Goal: Task Accomplishment & Management: Use online tool/utility

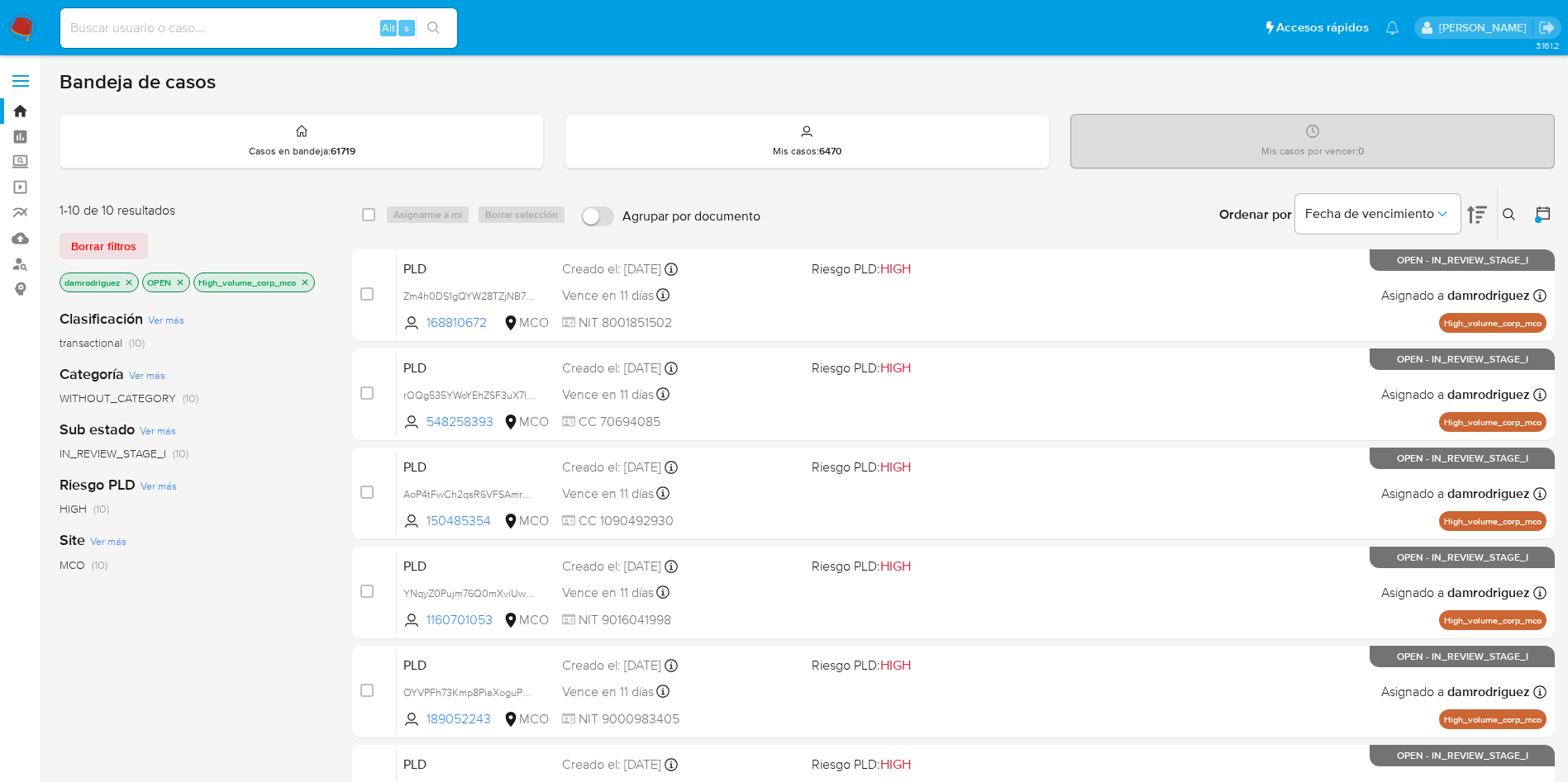
click at [10, 14] on img at bounding box center [22, 28] width 28 height 28
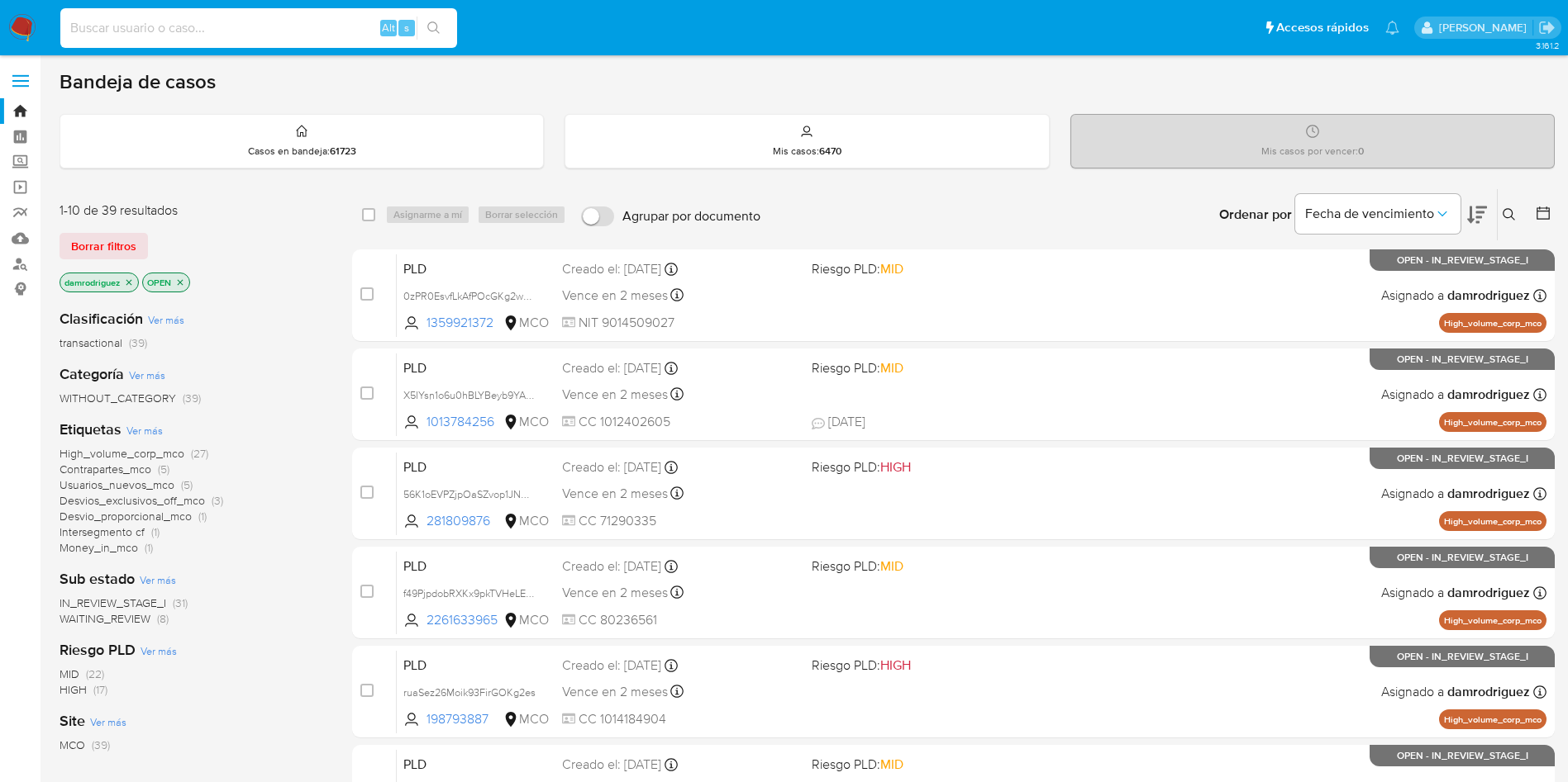
click at [268, 37] on input at bounding box center [258, 28] width 397 height 22
paste input "QodZd3VvQvoTe0D3q4Lz4Rev"
type input "QodZd3VvQvoTe0D3q4Lz4Rev"
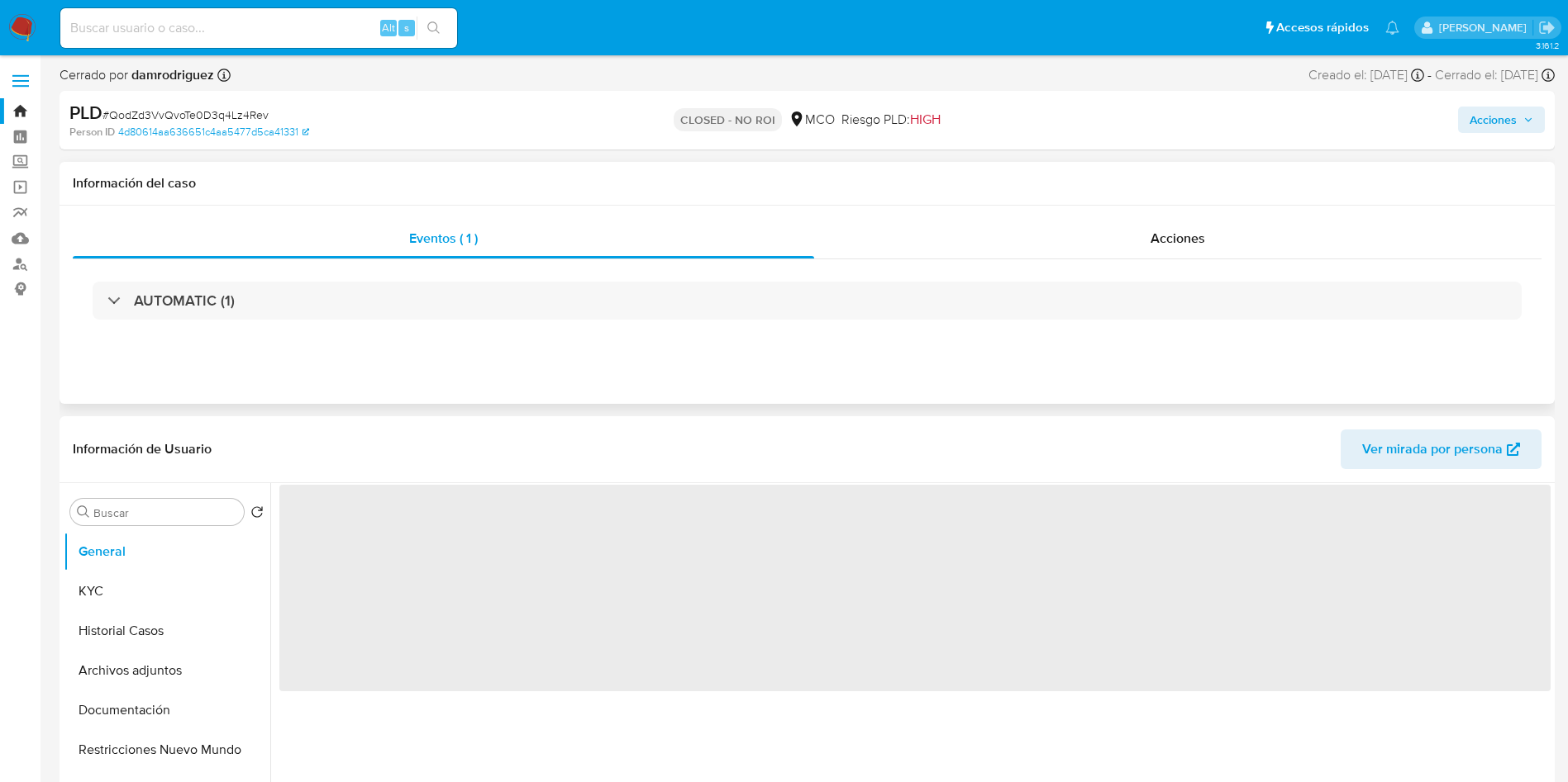
click at [1131, 263] on div "AUTOMATIC (1)" at bounding box center [807, 300] width 1469 height 82
click at [1134, 257] on div "Acciones" at bounding box center [1177, 238] width 727 height 40
select select "10"
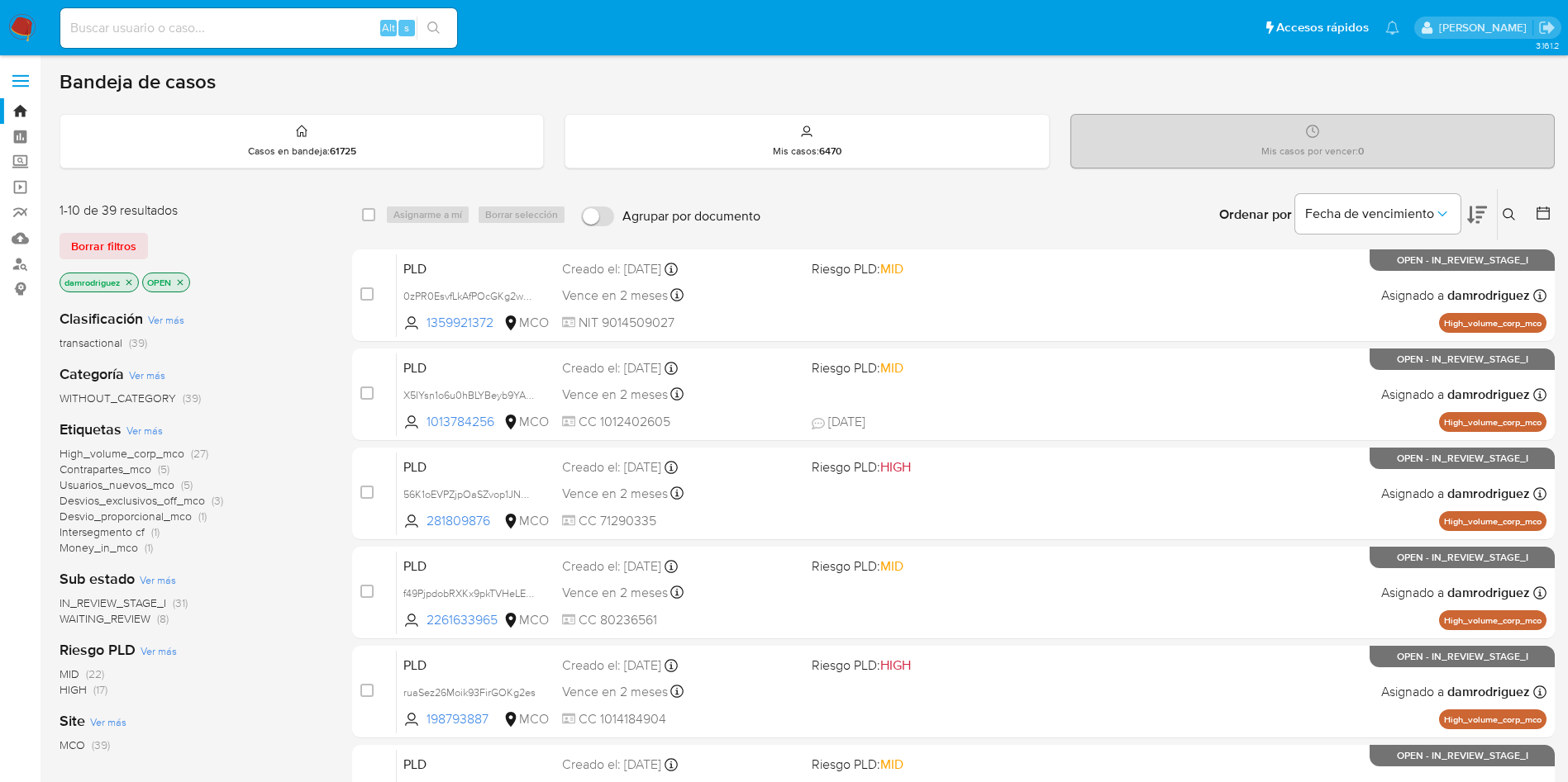
click at [289, 26] on input at bounding box center [258, 28] width 397 height 22
paste input "zIiHOFm15eSBH548s6TcctYw"
type input "zIiHOFm15eSBH548s6TcctYw"
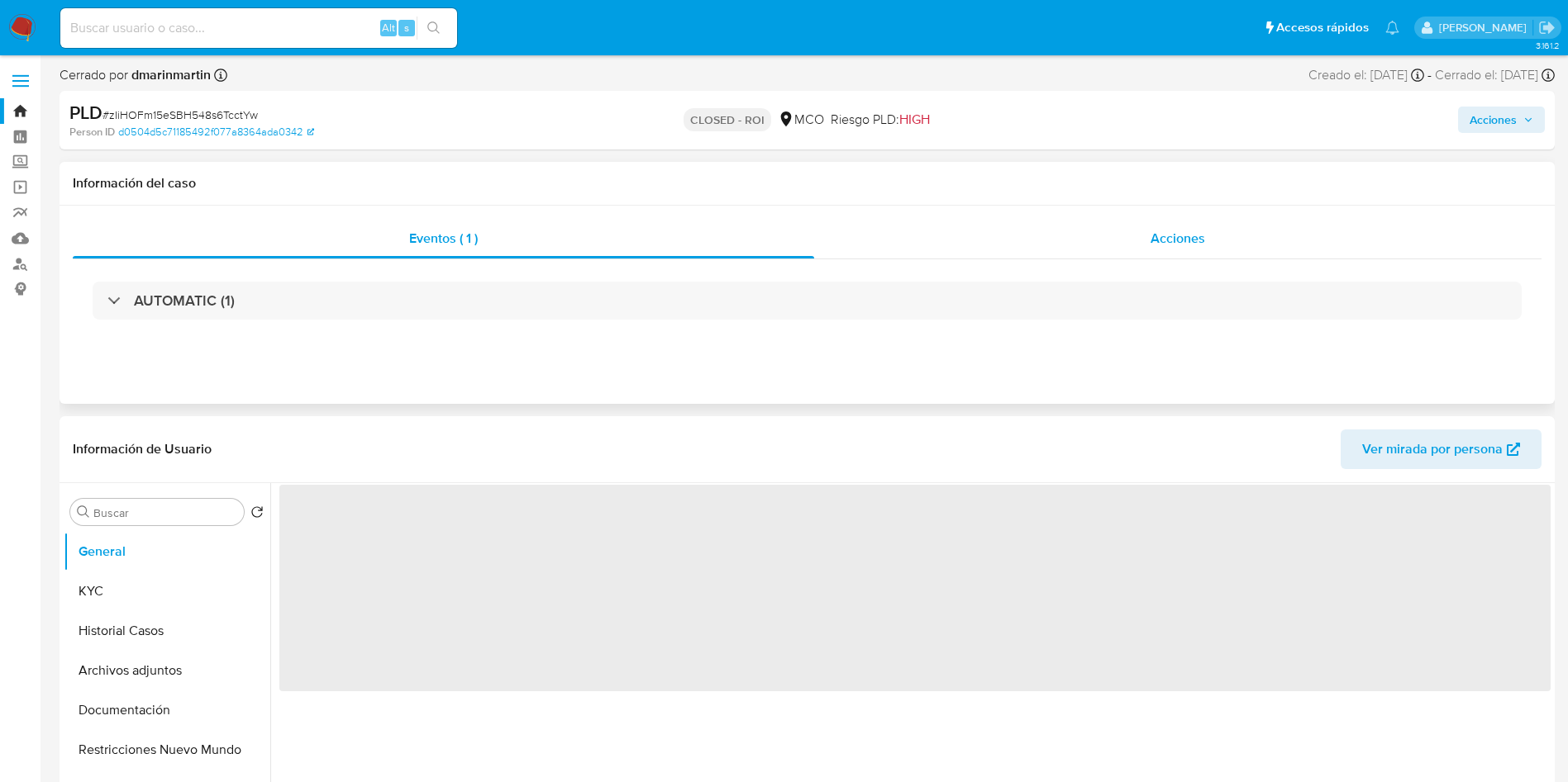
select select "10"
click at [1177, 235] on span "Acciones" at bounding box center [1178, 237] width 54 height 19
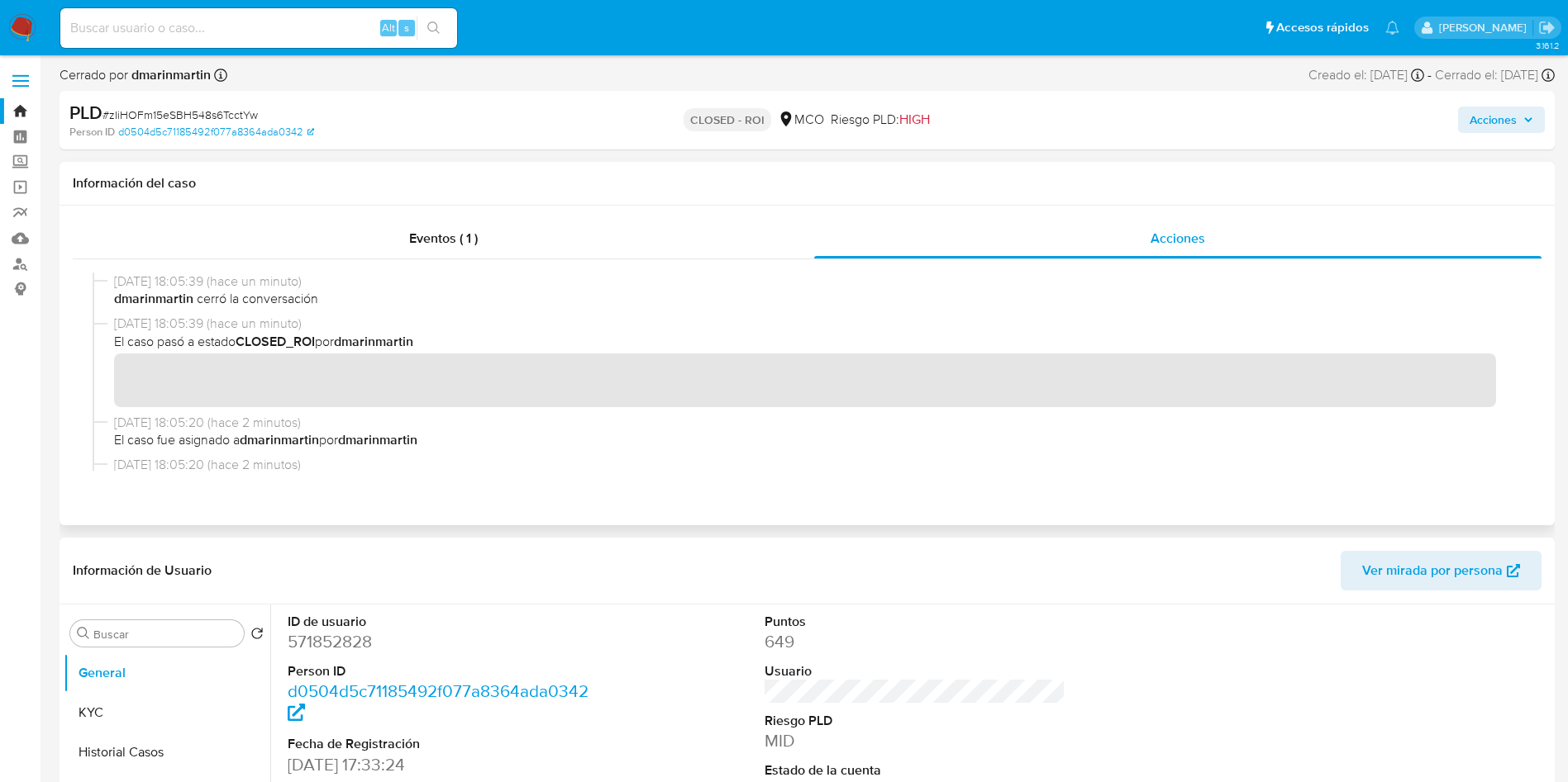
drag, startPoint x: 285, startPoint y: 337, endPoint x: 374, endPoint y: 335, distance: 89.0
click at [369, 335] on span "El caso pasó a estado CLOSED_ROI por dmarinmartin" at bounding box center [814, 342] width 1401 height 18
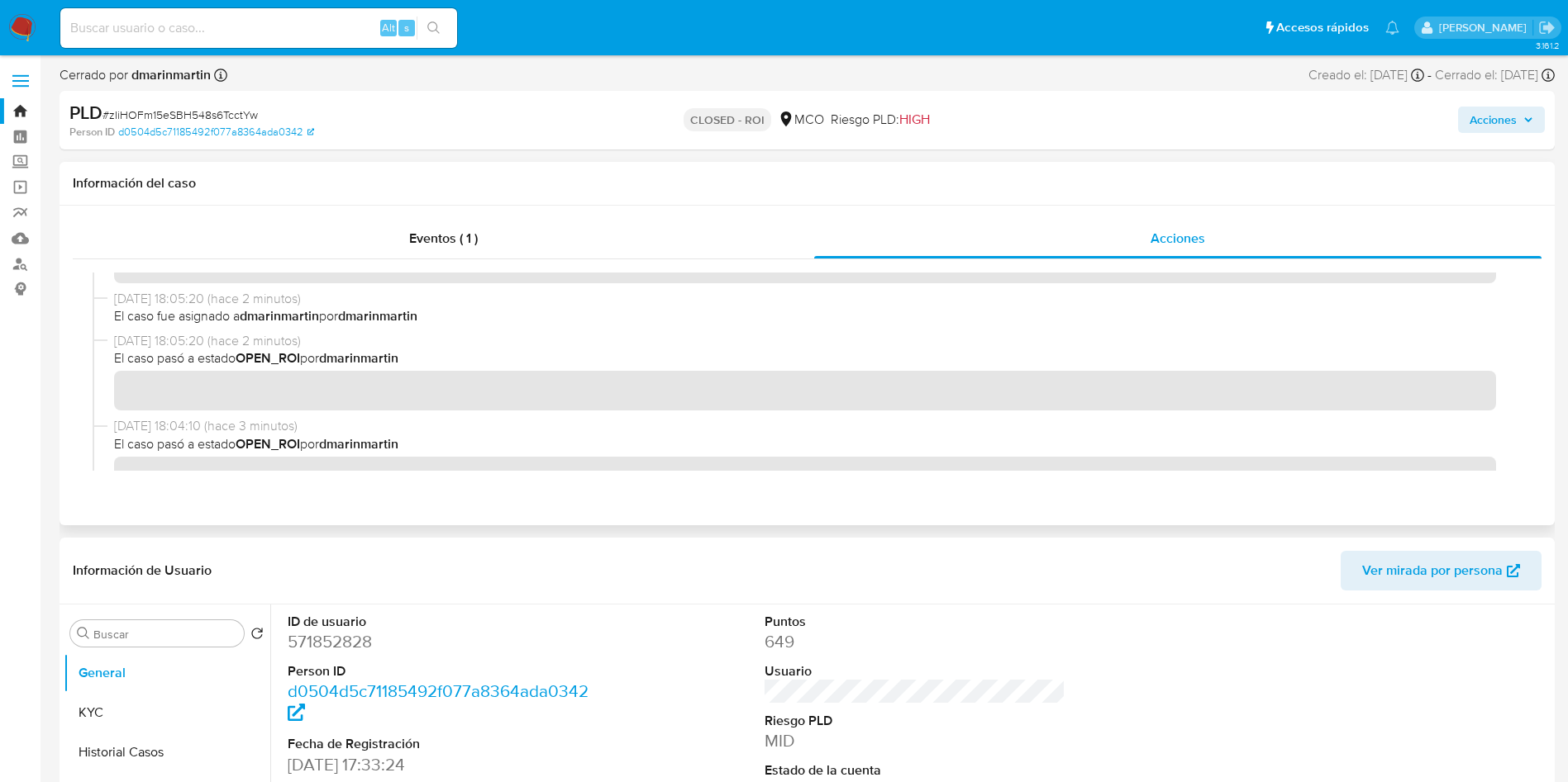
drag, startPoint x: 297, startPoint y: 319, endPoint x: 355, endPoint y: 314, distance: 58.2
click at [350, 314] on span "El caso fue asignado a dmarinmartin por dmarinmartin" at bounding box center [814, 316] width 1401 height 18
drag, startPoint x: 371, startPoint y: 311, endPoint x: 402, endPoint y: 312, distance: 31.0
click at [401, 311] on b "dmarinmartin" at bounding box center [378, 315] width 79 height 19
drag, startPoint x: 251, startPoint y: 363, endPoint x: 369, endPoint y: 358, distance: 118.1
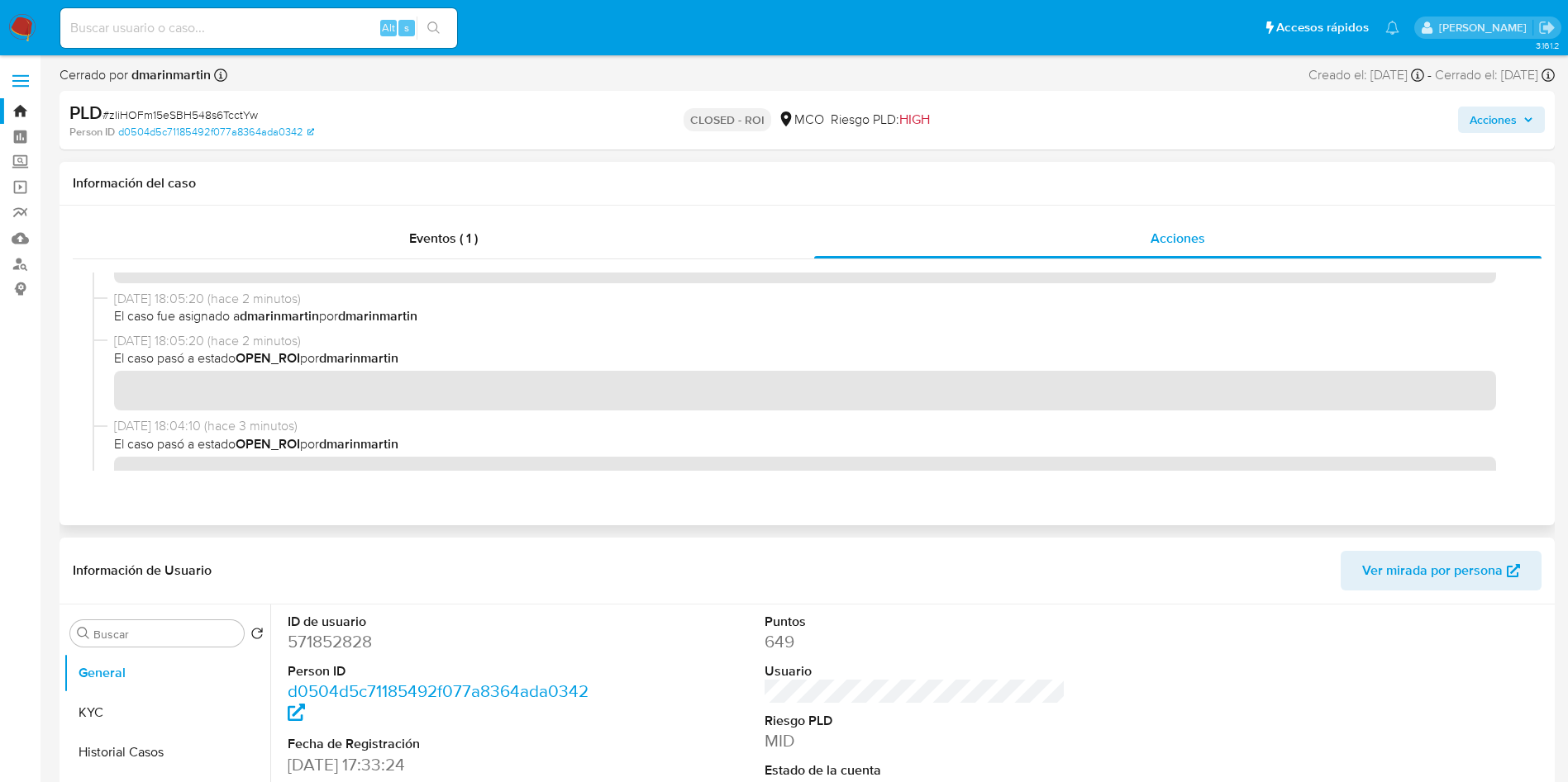
click at [358, 361] on span "El caso pasó a estado OPEN_ROI por dmarinmartin" at bounding box center [814, 358] width 1401 height 18
drag, startPoint x: 405, startPoint y: 357, endPoint x: 418, endPoint y: 354, distance: 13.3
click at [413, 357] on span "El caso pasó a estado OPEN_ROI por dmarinmartin" at bounding box center [814, 358] width 1401 height 18
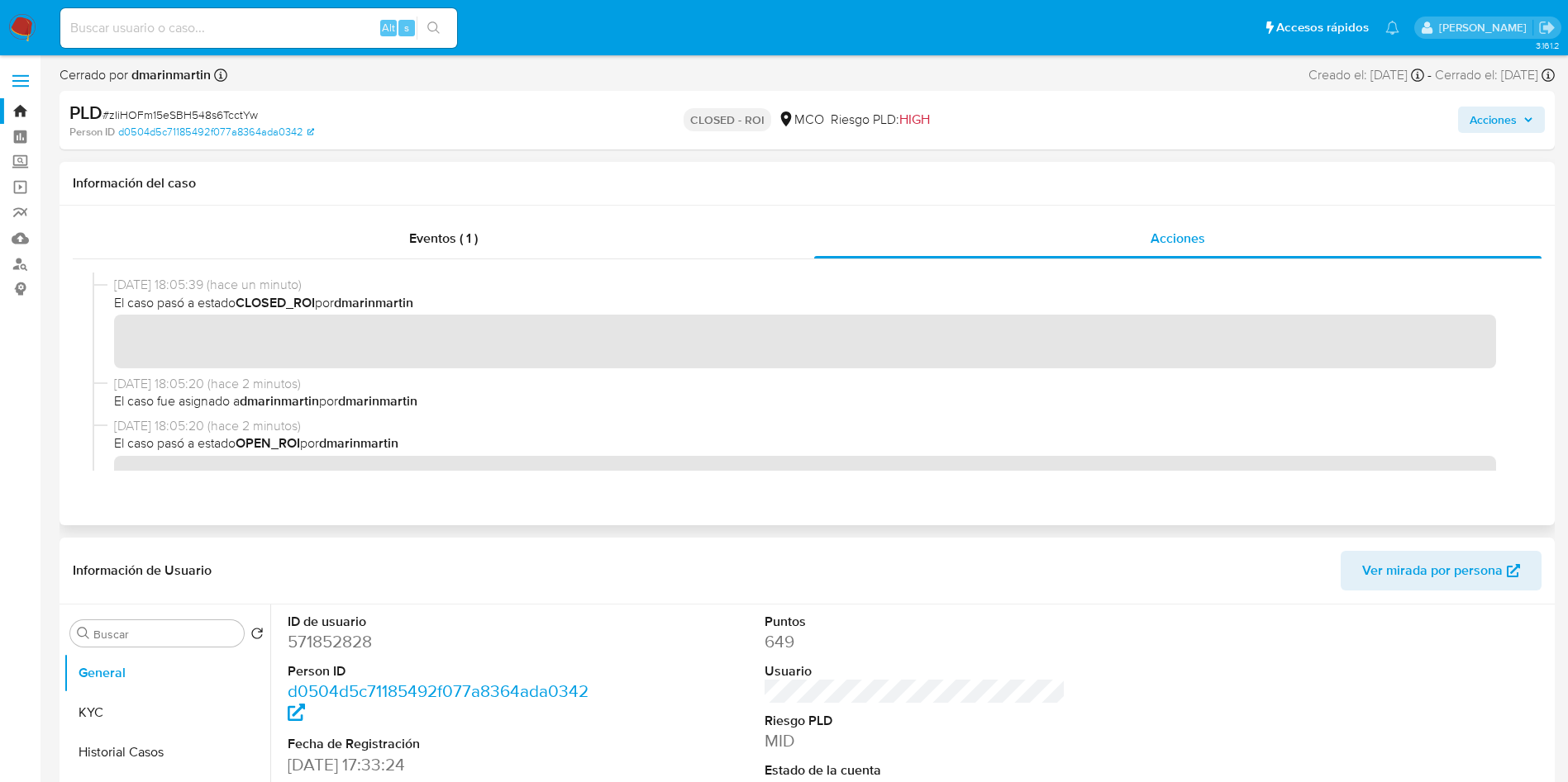
scroll to position [0, 0]
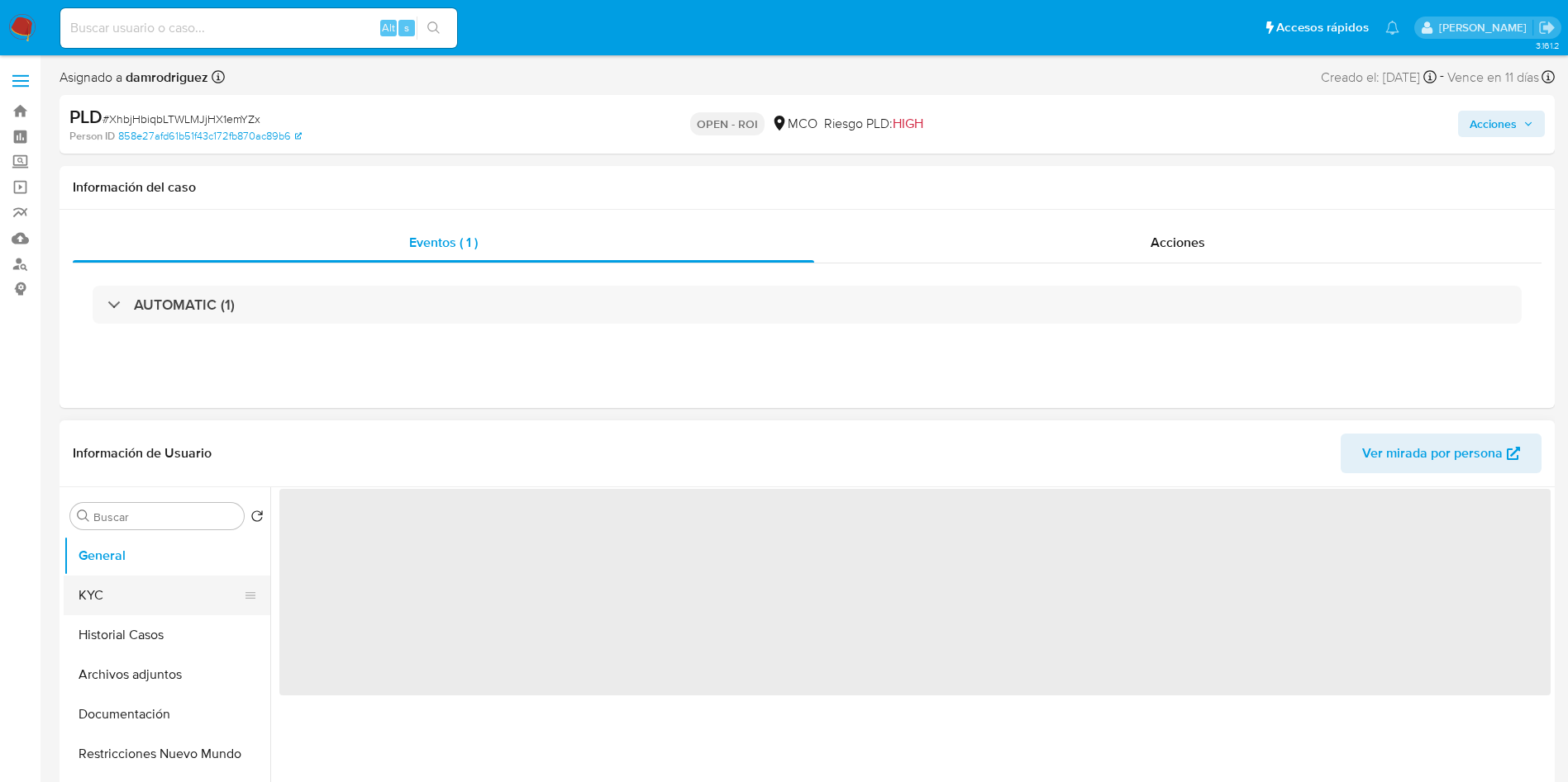
select select "10"
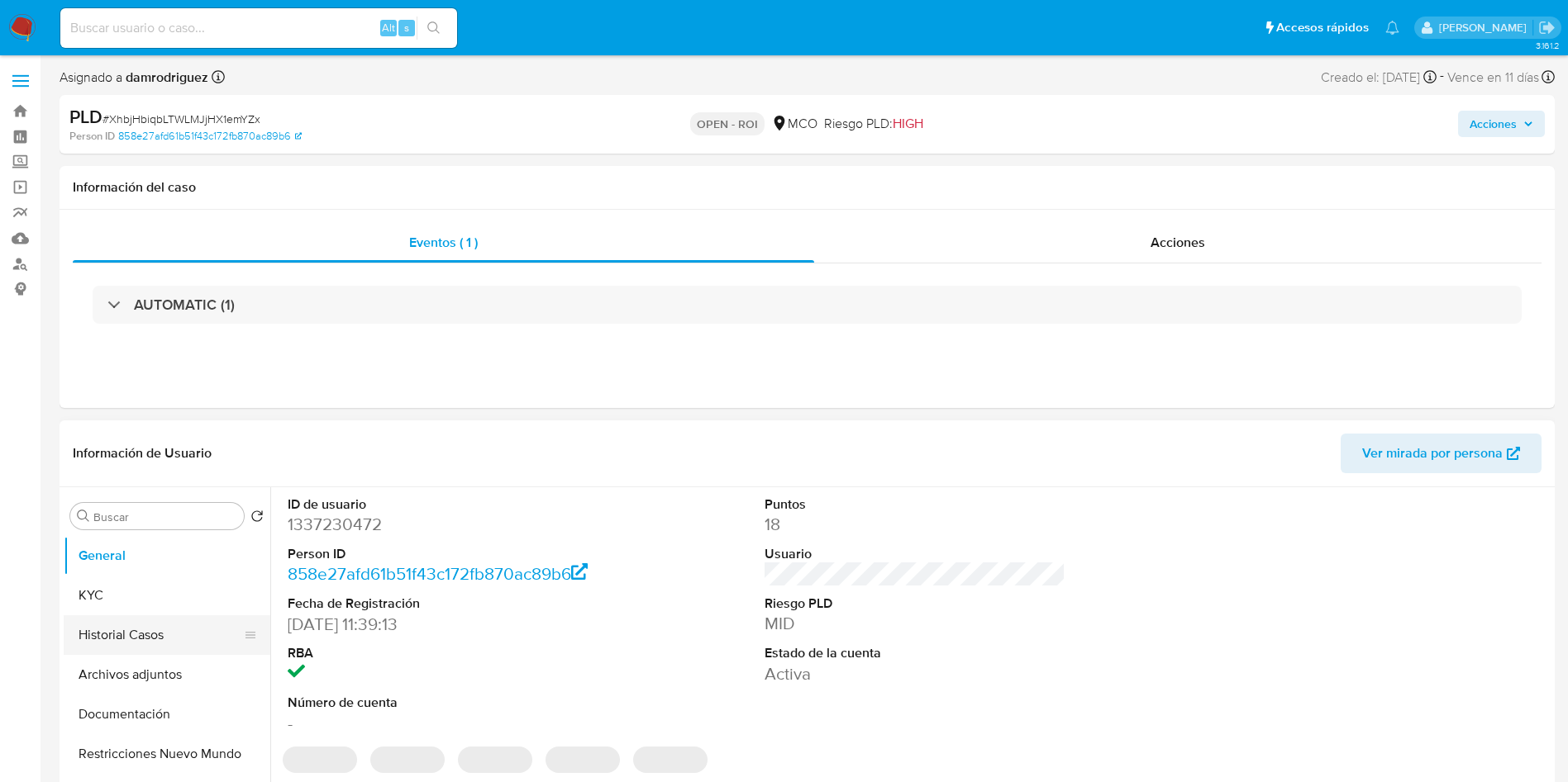
click at [157, 640] on button "Historial Casos" at bounding box center [160, 636] width 193 height 40
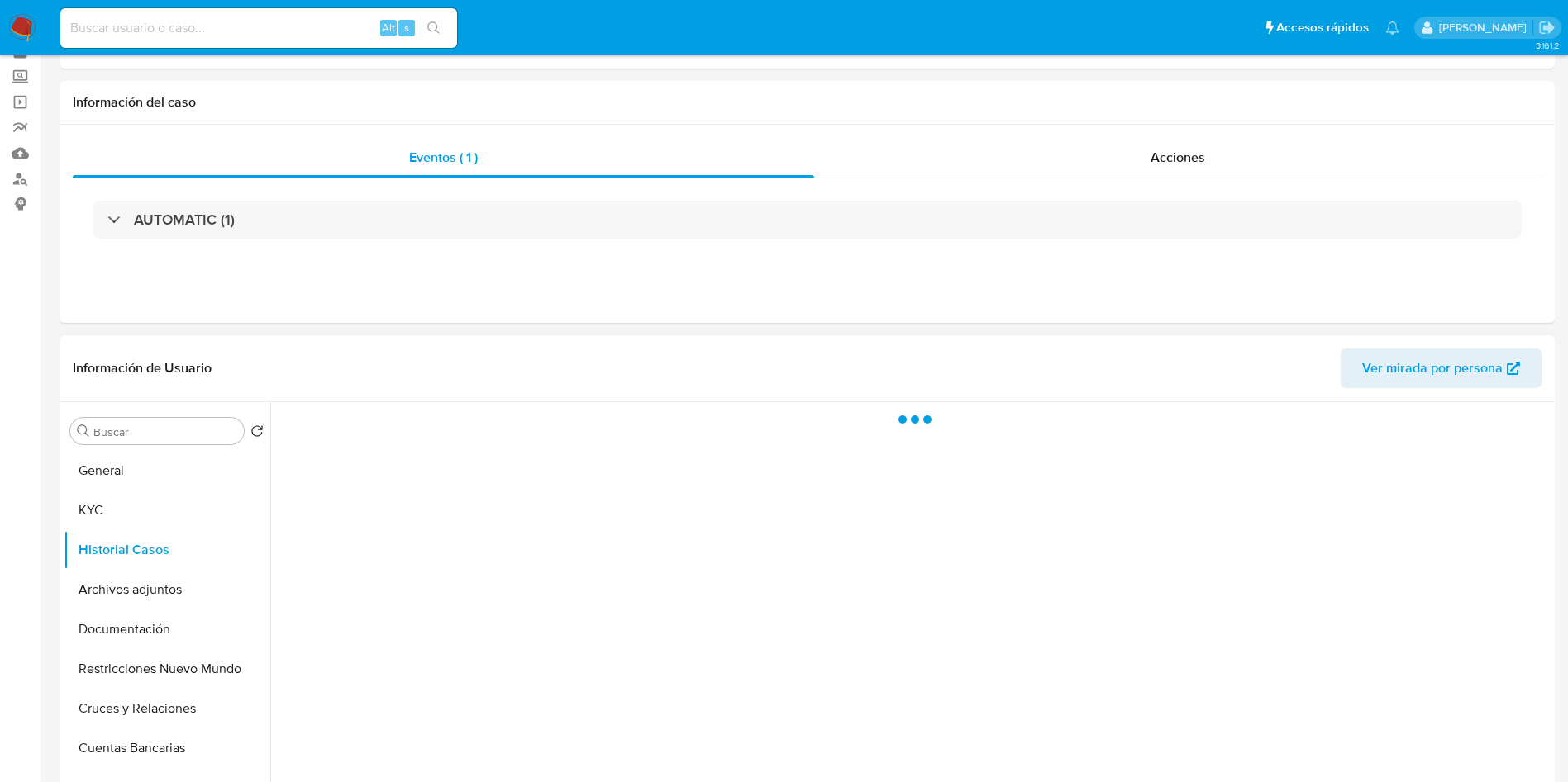
scroll to position [124, 0]
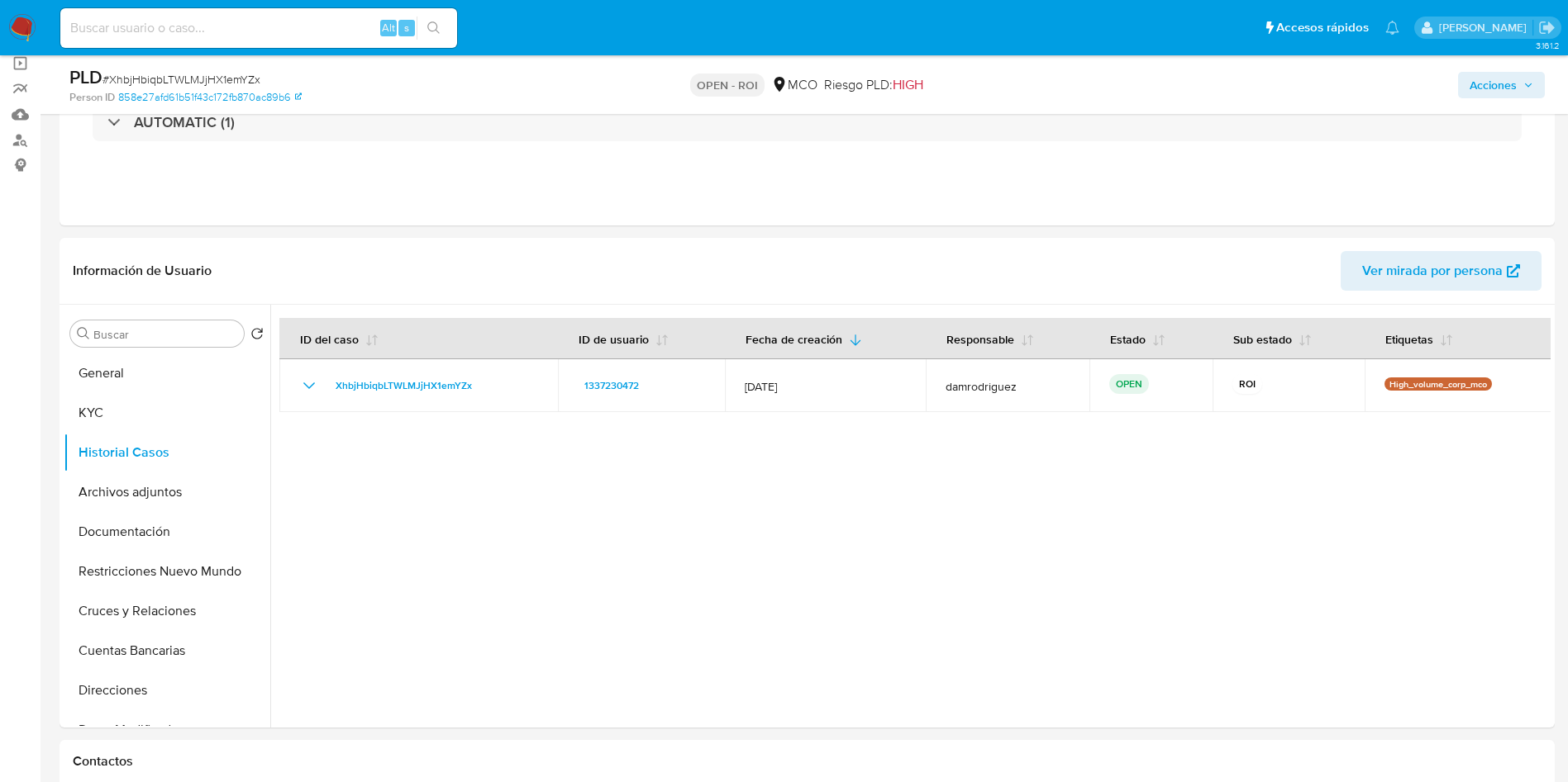
click at [23, 22] on img at bounding box center [22, 28] width 28 height 28
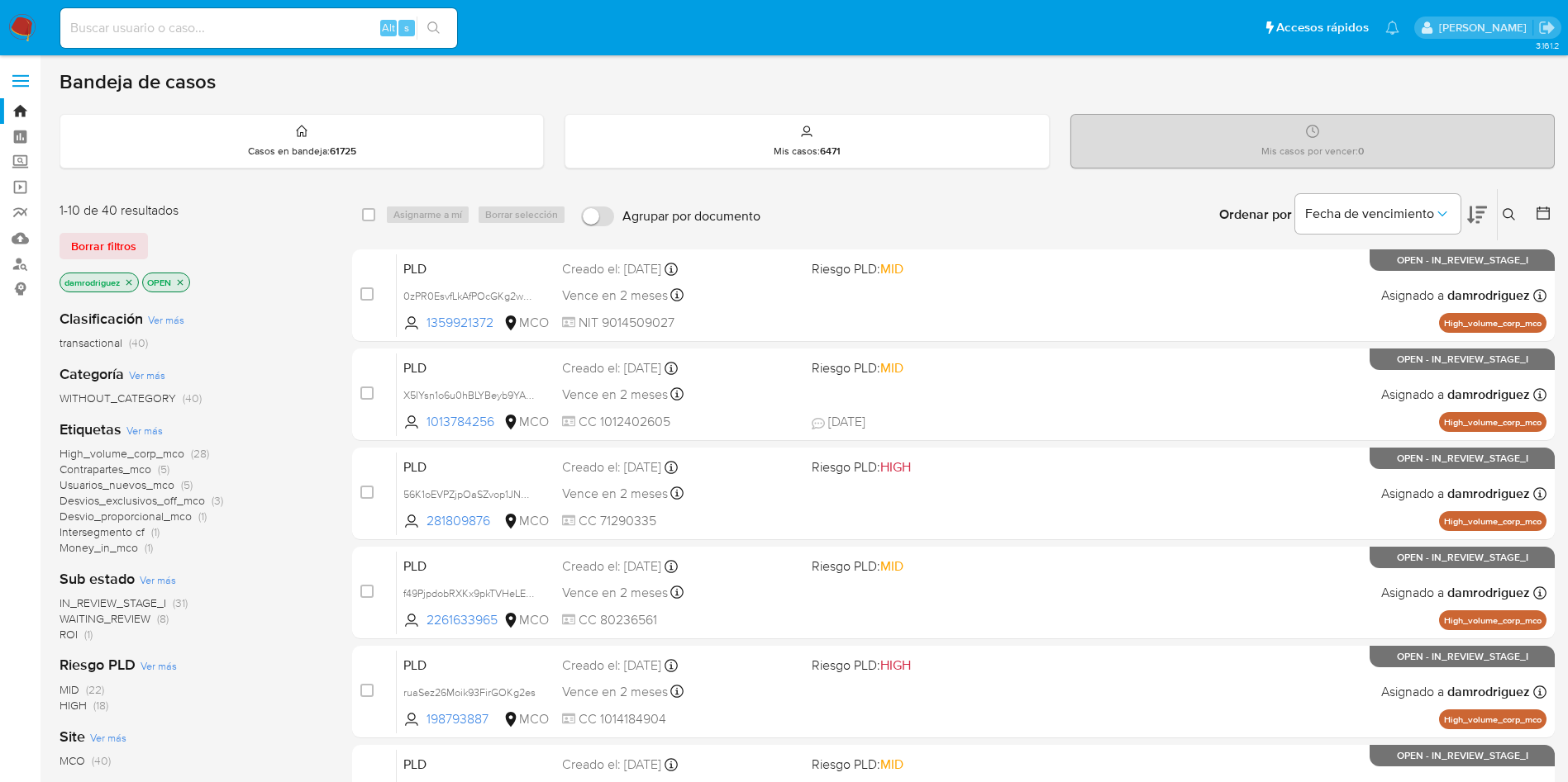
click at [1517, 218] on button at bounding box center [1511, 215] width 27 height 20
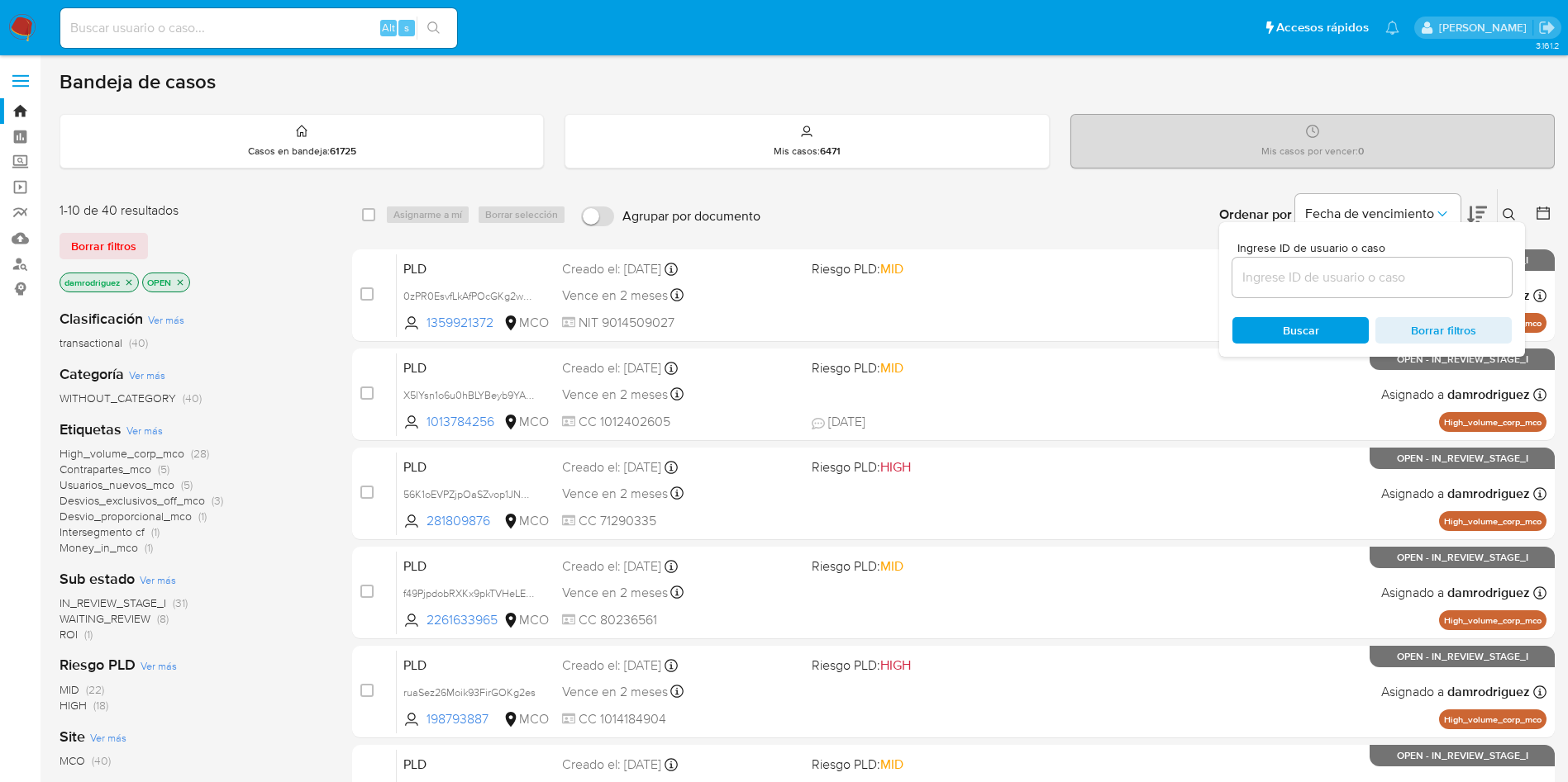
click at [1386, 291] on div at bounding box center [1371, 277] width 279 height 40
click at [1392, 280] on input at bounding box center [1371, 278] width 279 height 22
paste input "XhbjHbiqbLTWLMJjHX1emYZx"
type input "XhbjHbiqbLTWLMJjHX1emYZx"
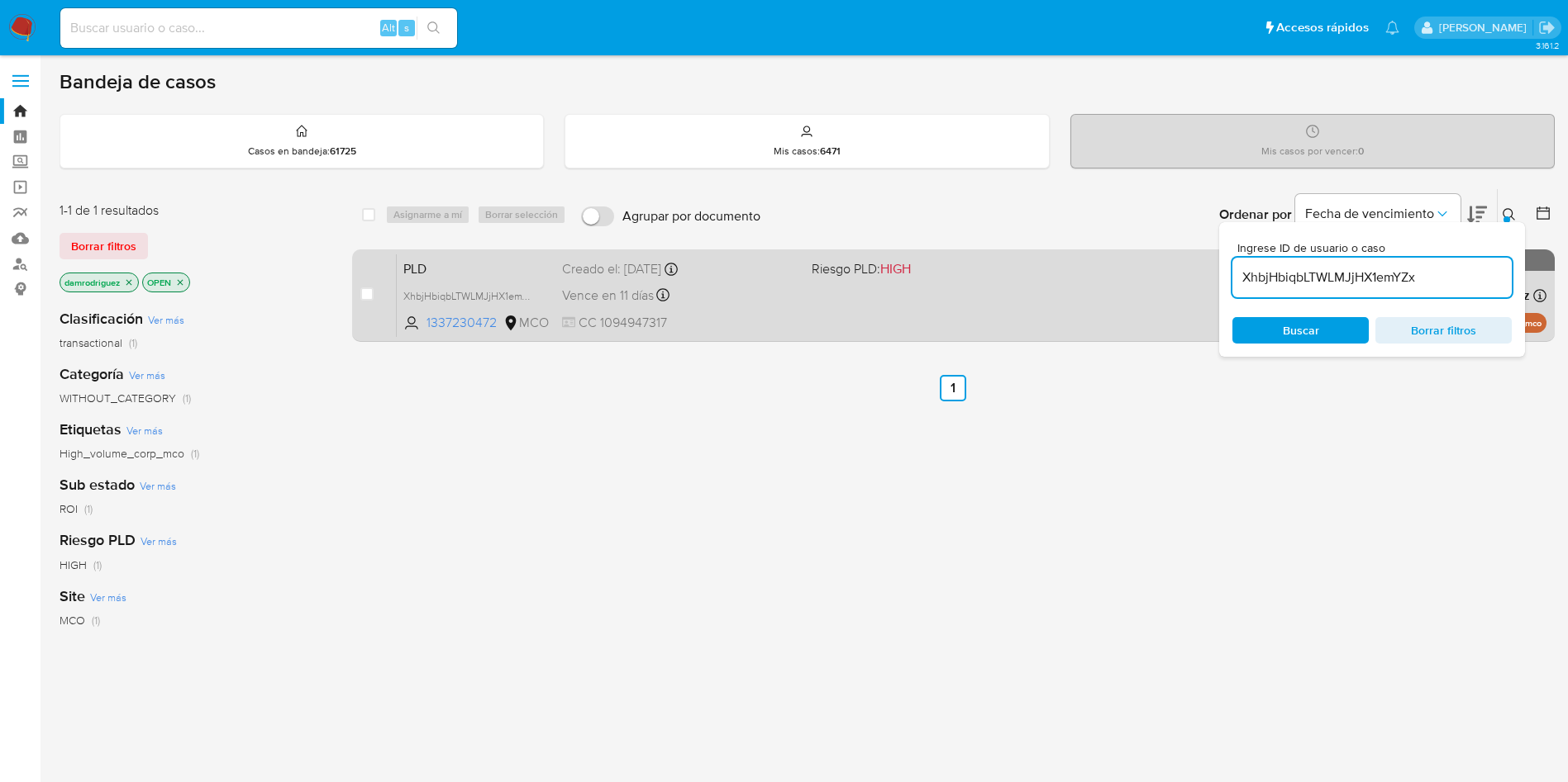
click at [530, 276] on span "PLD" at bounding box center [475, 268] width 145 height 22
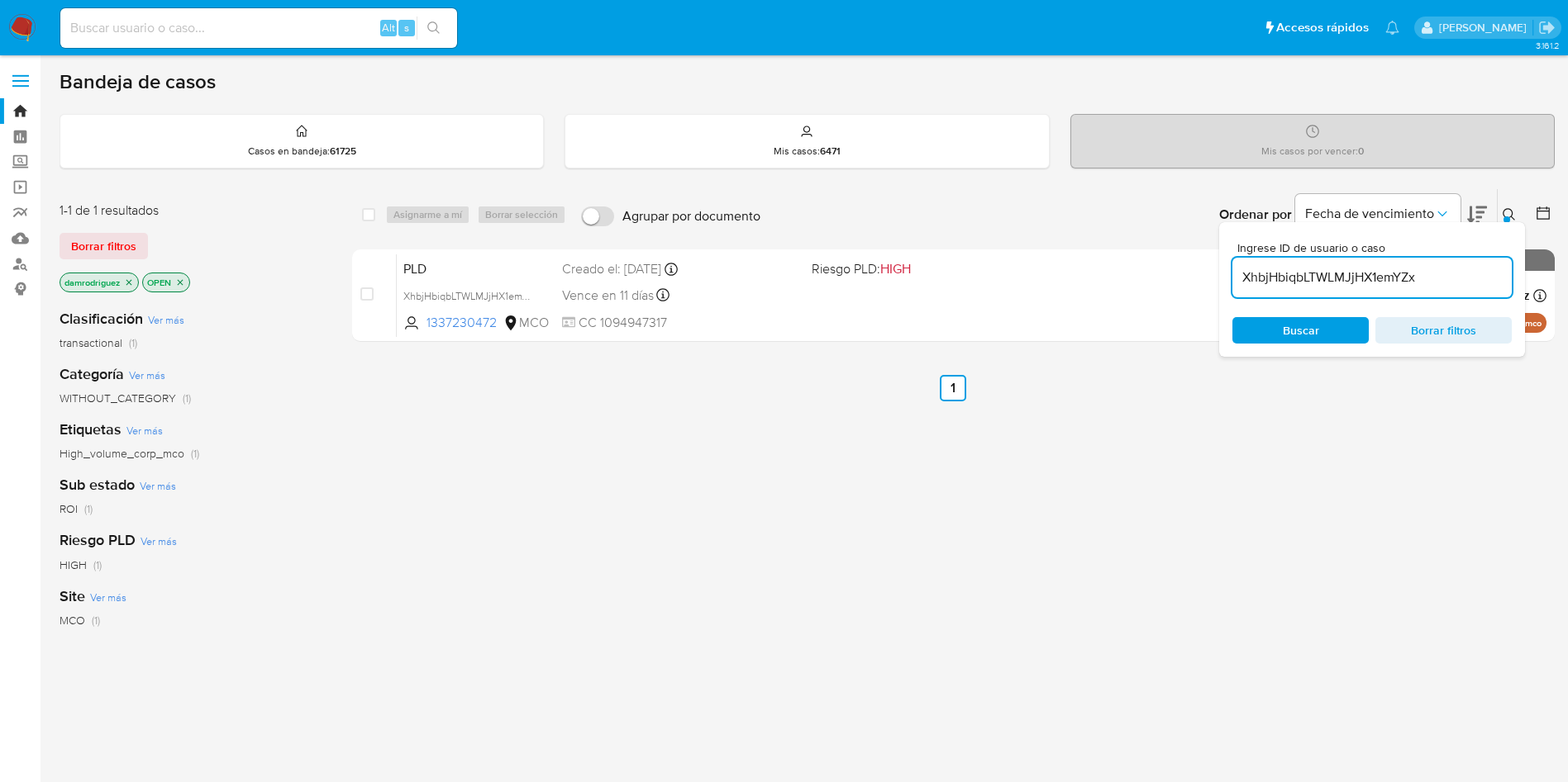
click at [29, 20] on img at bounding box center [22, 28] width 28 height 28
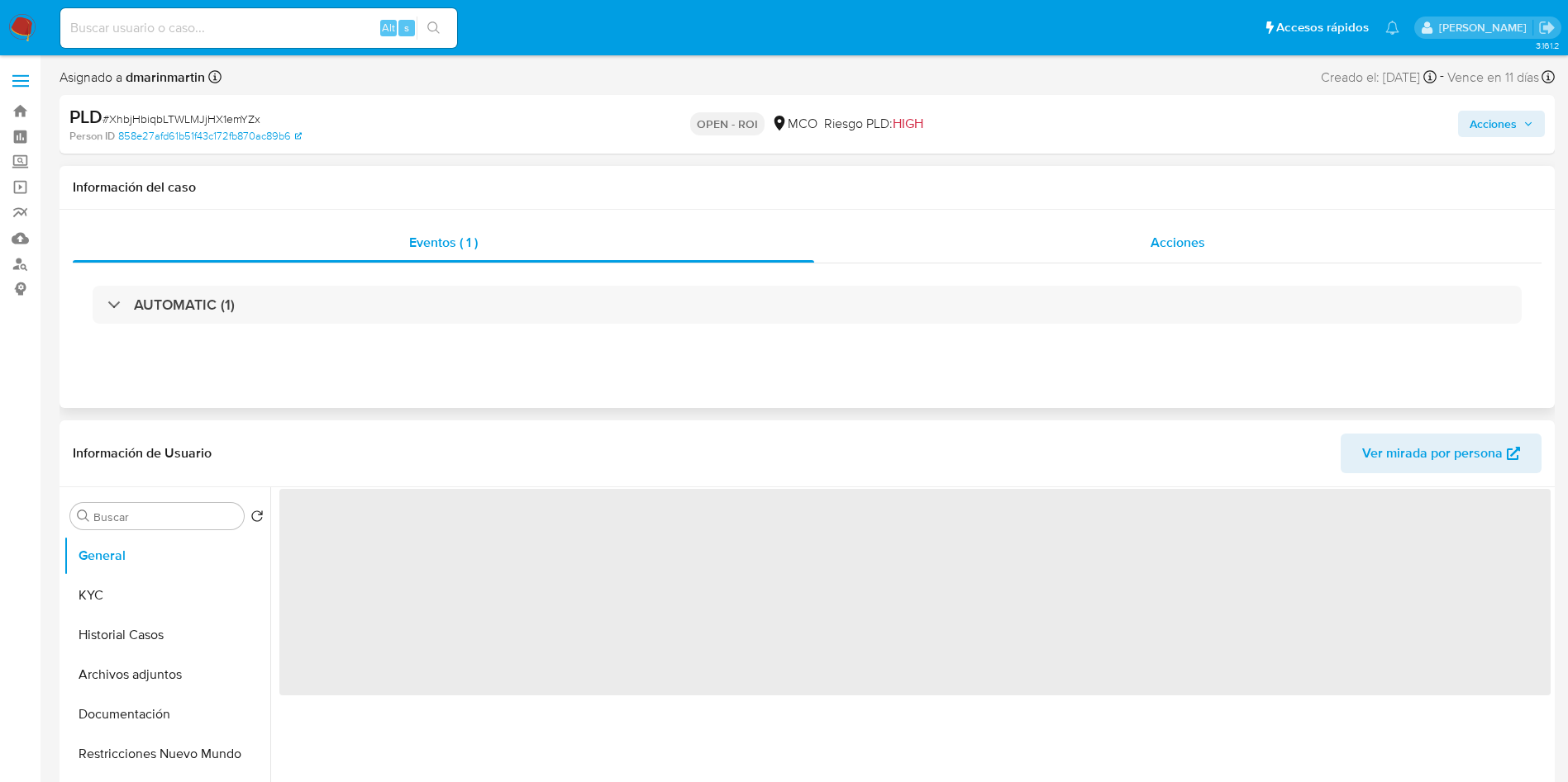
click at [1153, 229] on div "Acciones" at bounding box center [1177, 243] width 727 height 40
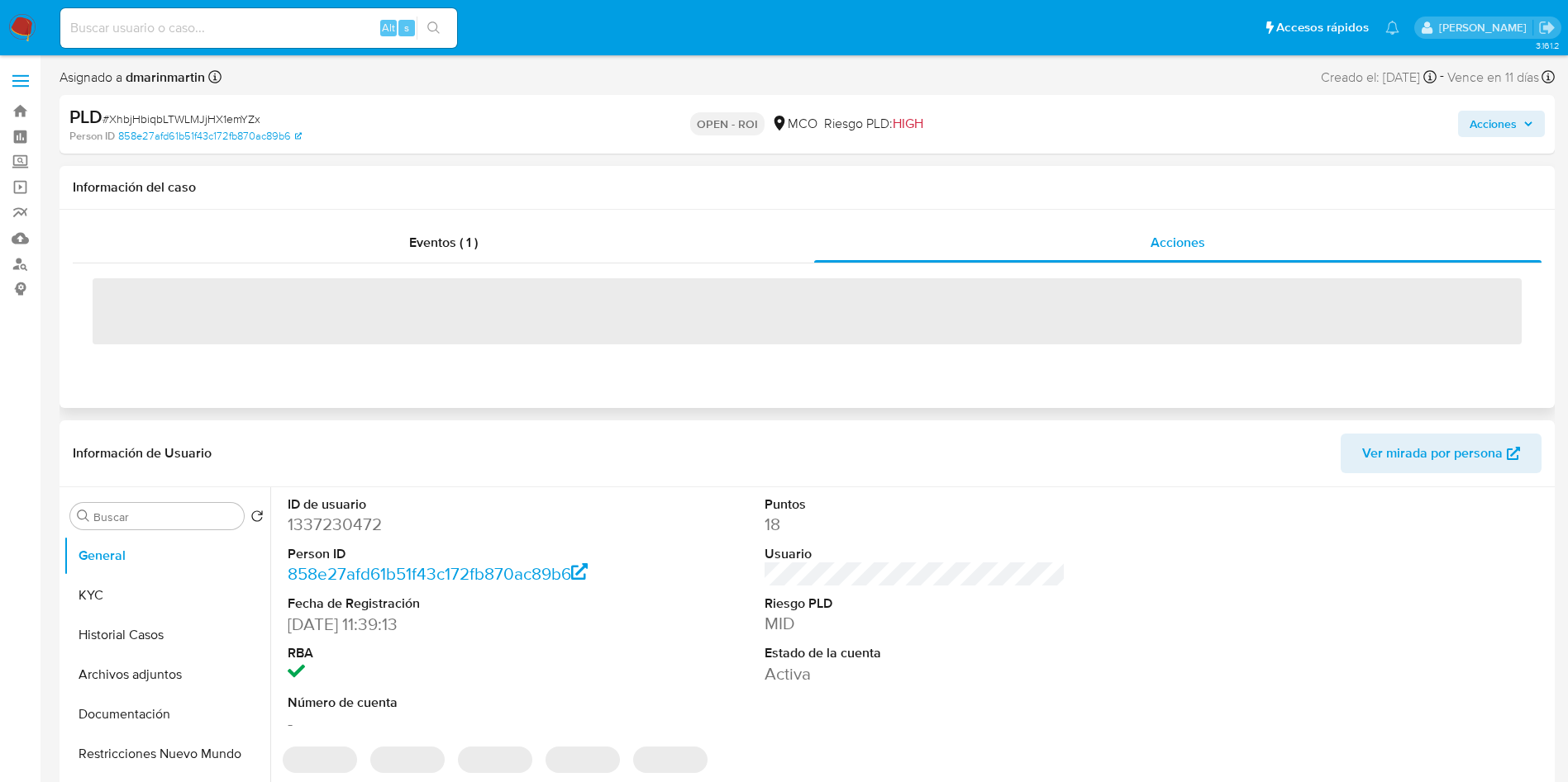
select select "10"
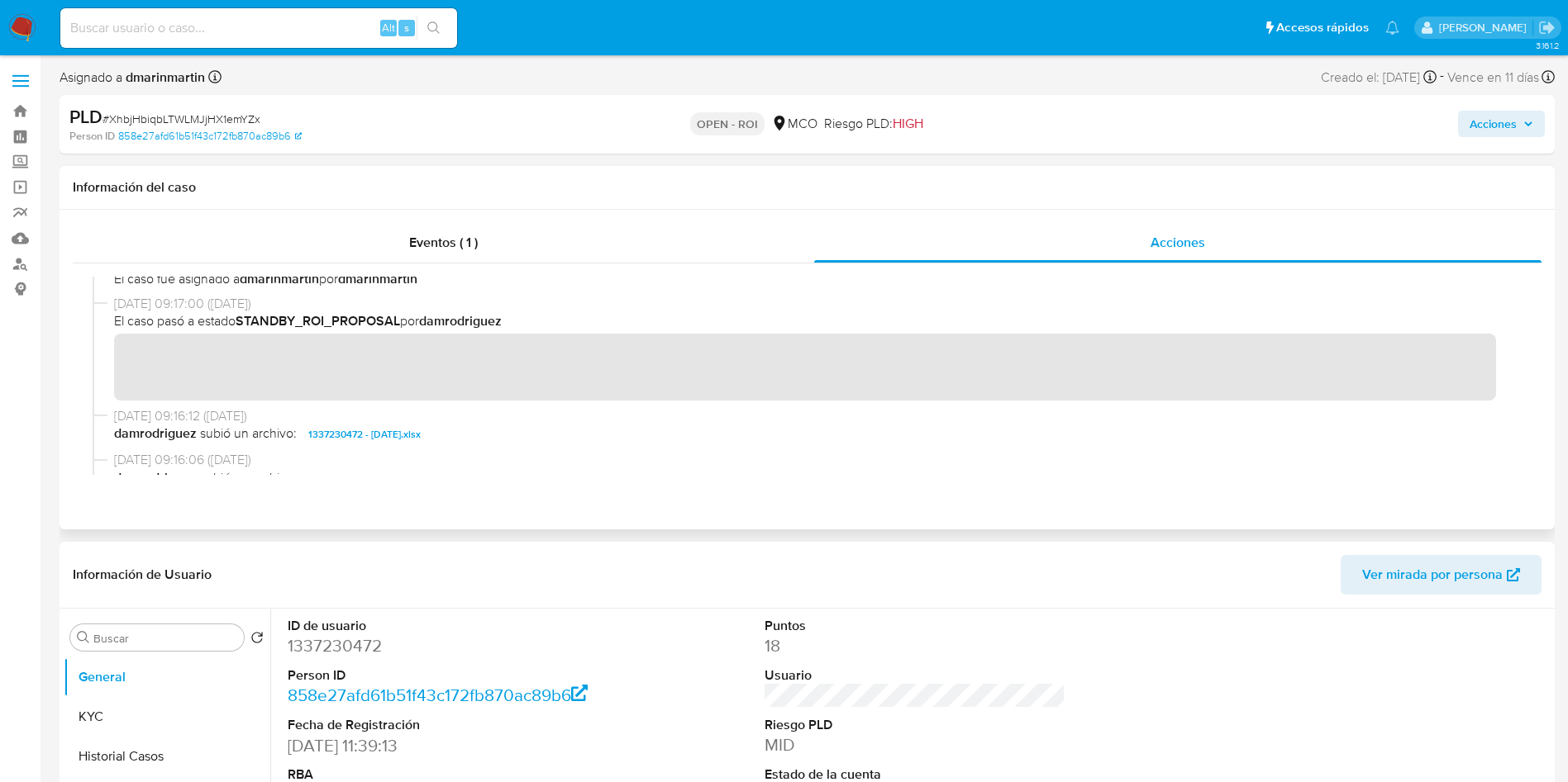
scroll to position [372, 0]
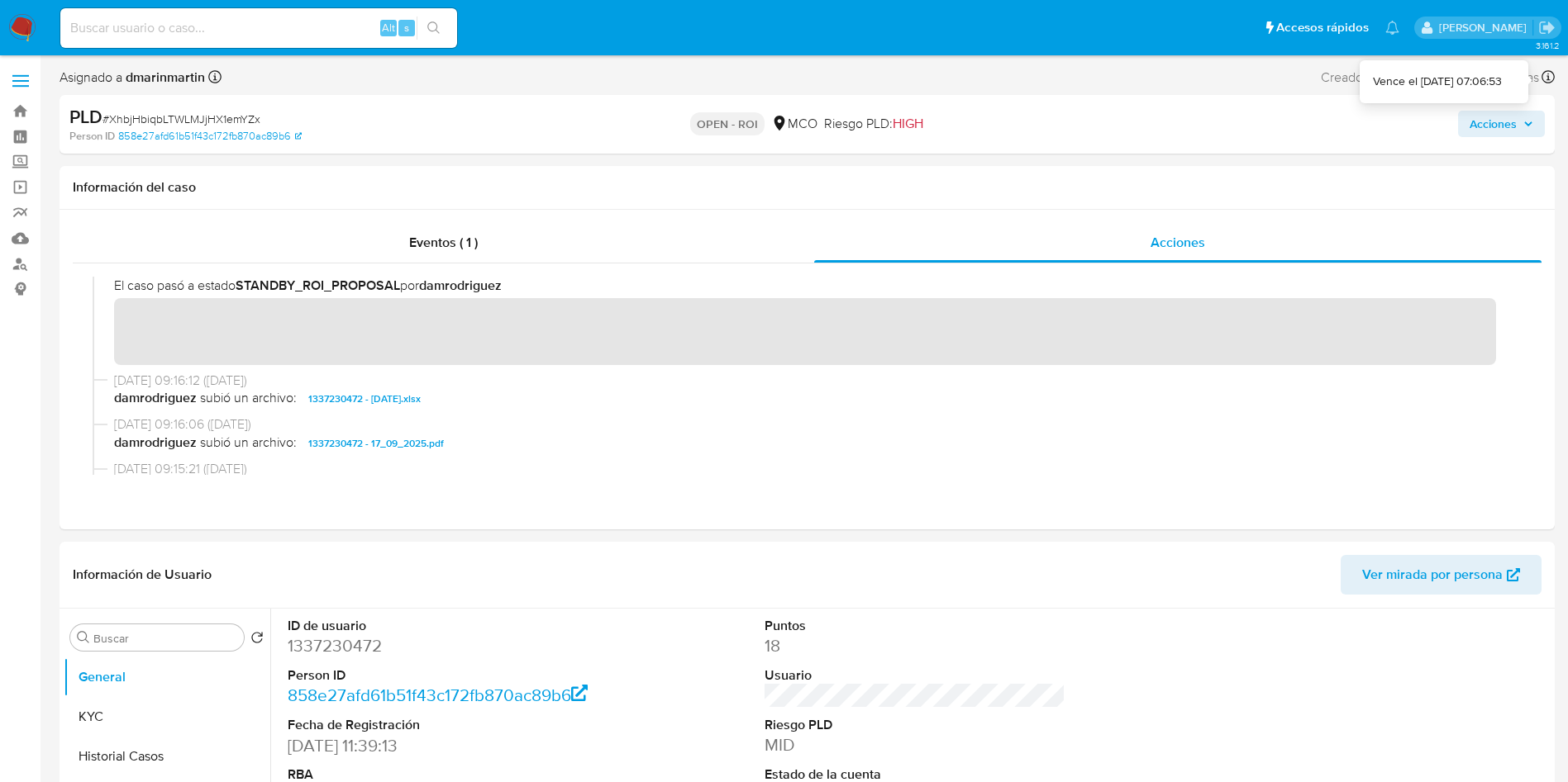
click at [1511, 136] on span "Acciones" at bounding box center [1493, 124] width 47 height 26
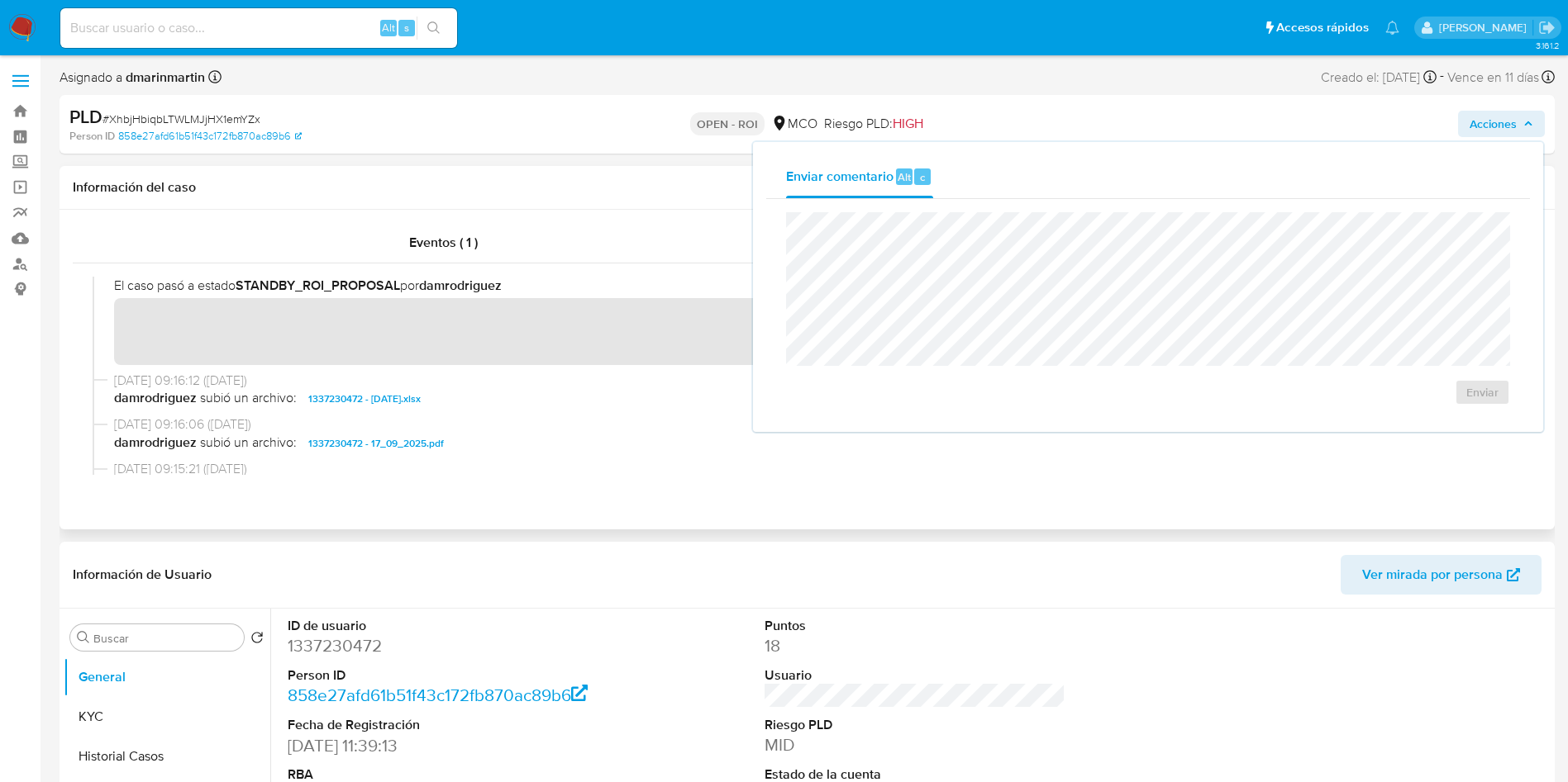
click at [587, 205] on div "Información del caso" at bounding box center [807, 188] width 1495 height 43
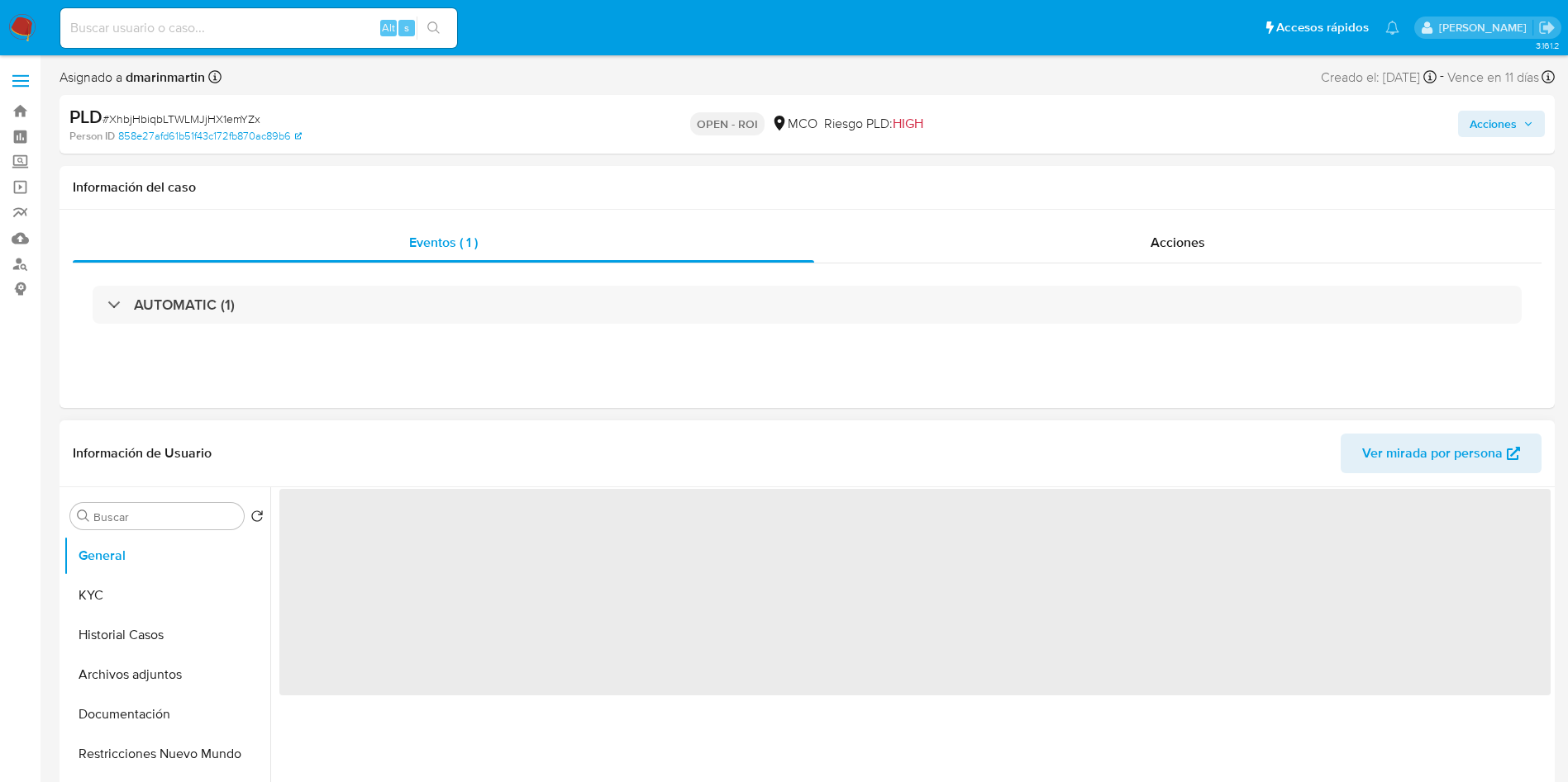
select select "10"
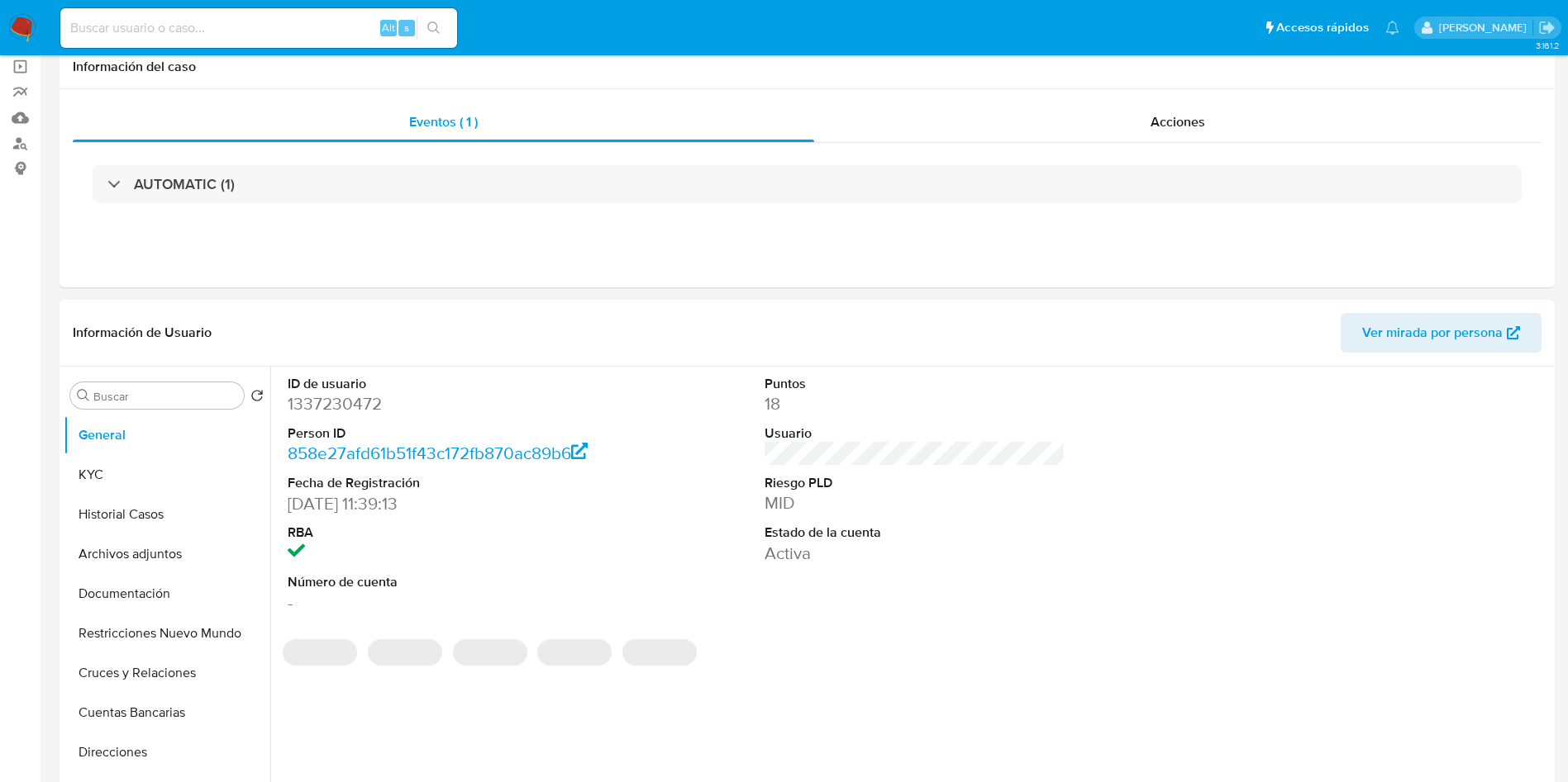
scroll to position [247, 0]
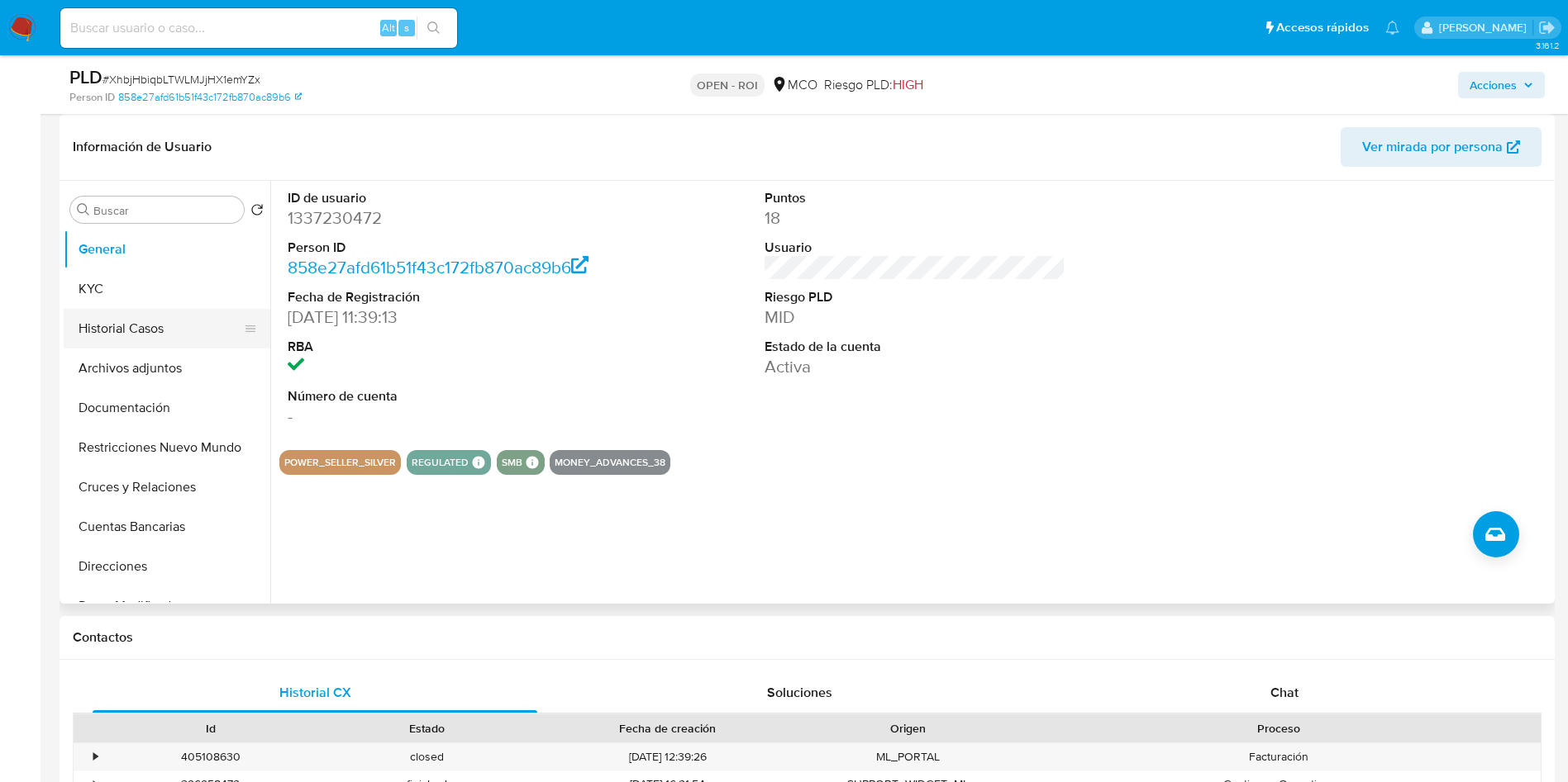
click at [138, 316] on button "Historial Casos" at bounding box center [160, 329] width 193 height 40
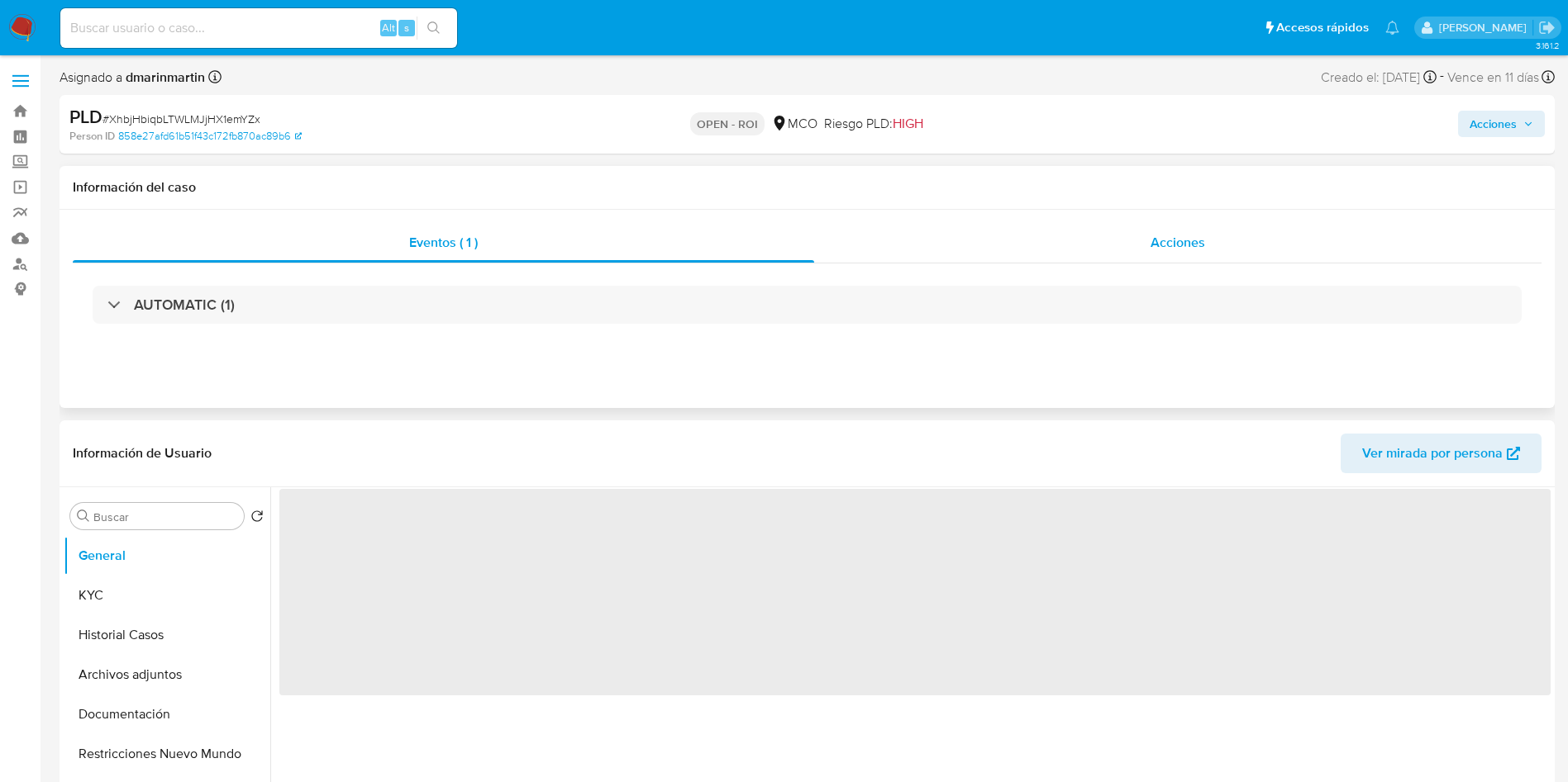
click at [1203, 245] on span "Acciones" at bounding box center [1178, 242] width 54 height 19
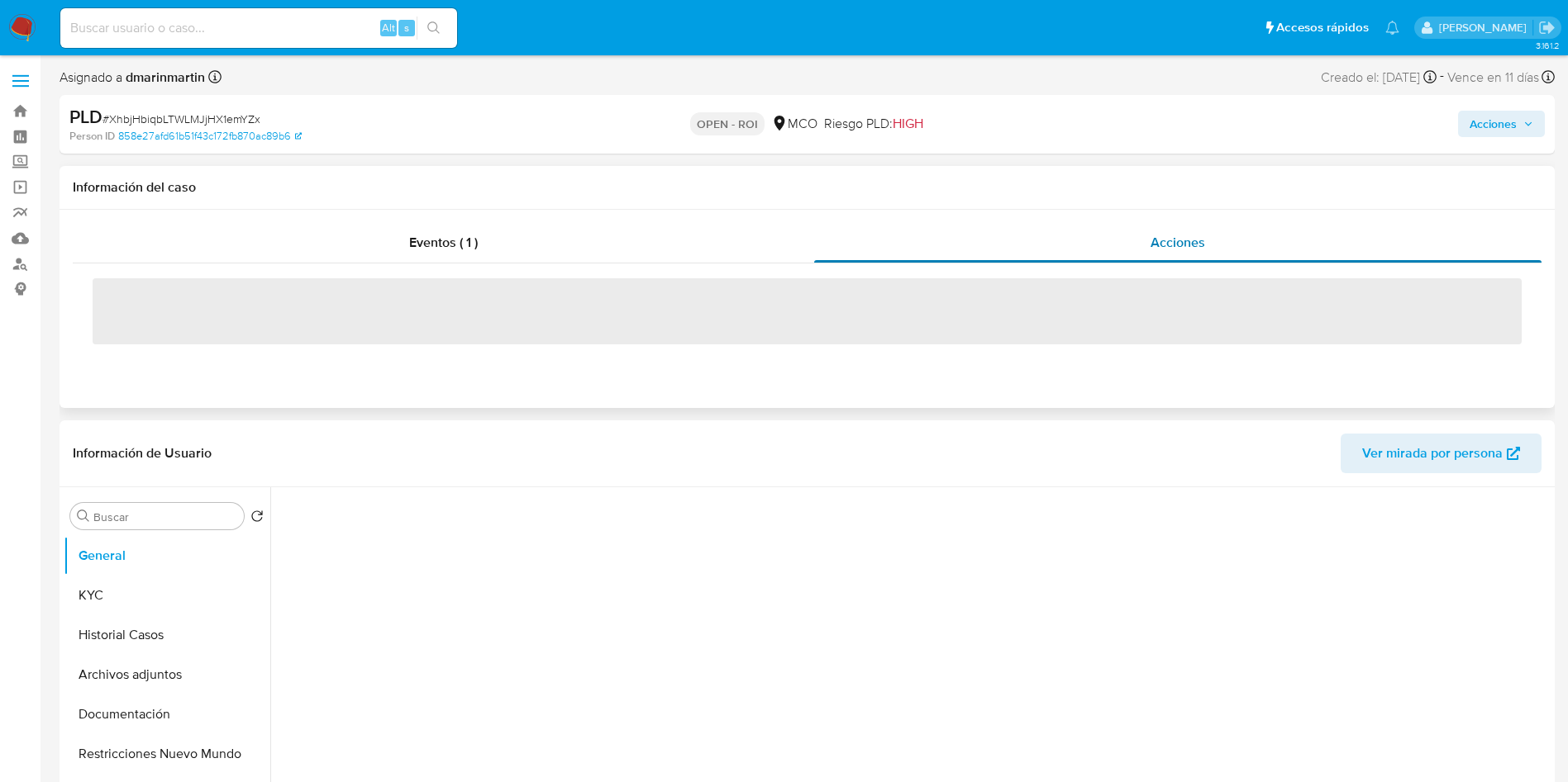
select select "10"
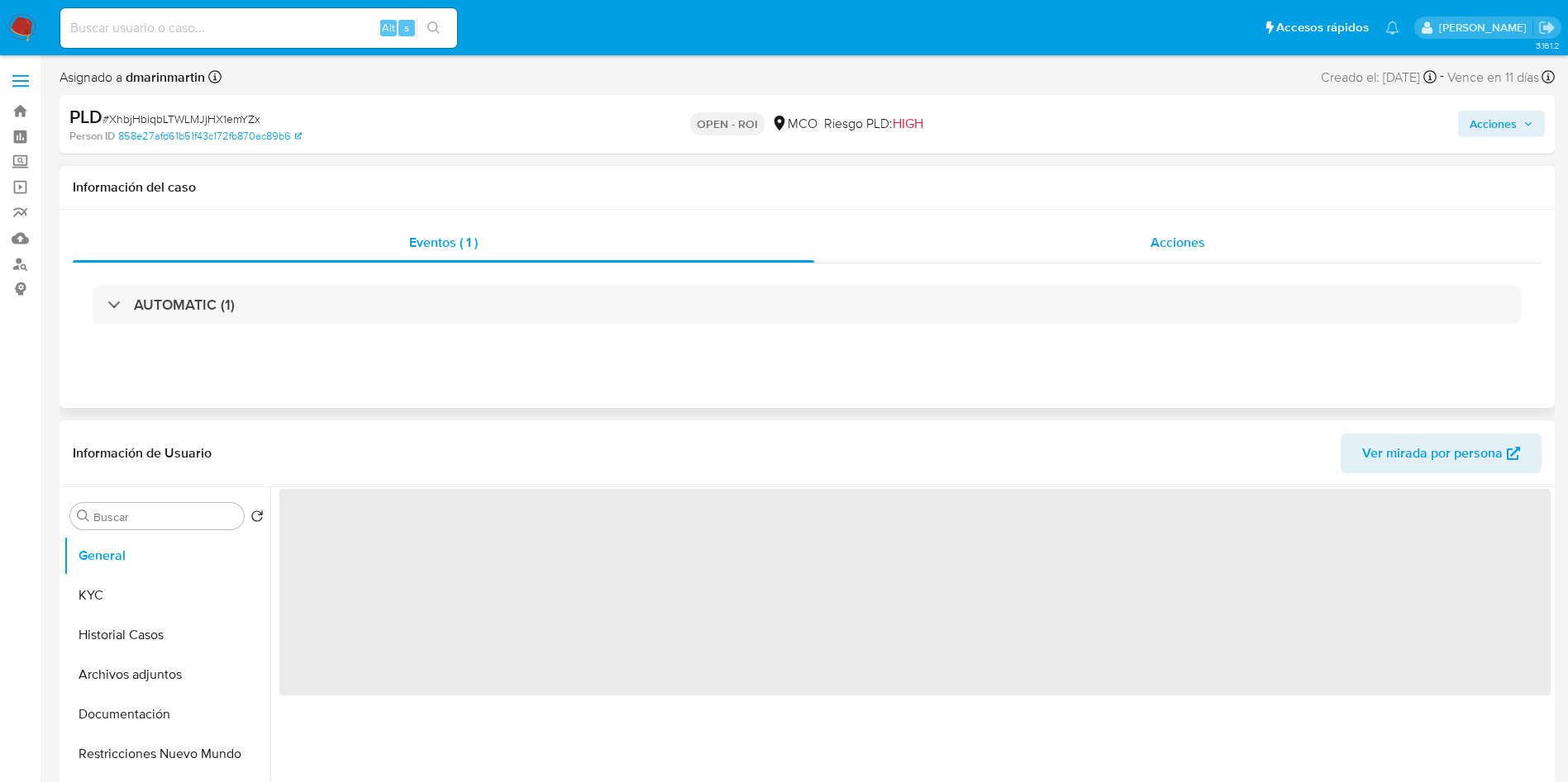
click at [1129, 255] on div "Acciones" at bounding box center [1177, 243] width 727 height 40
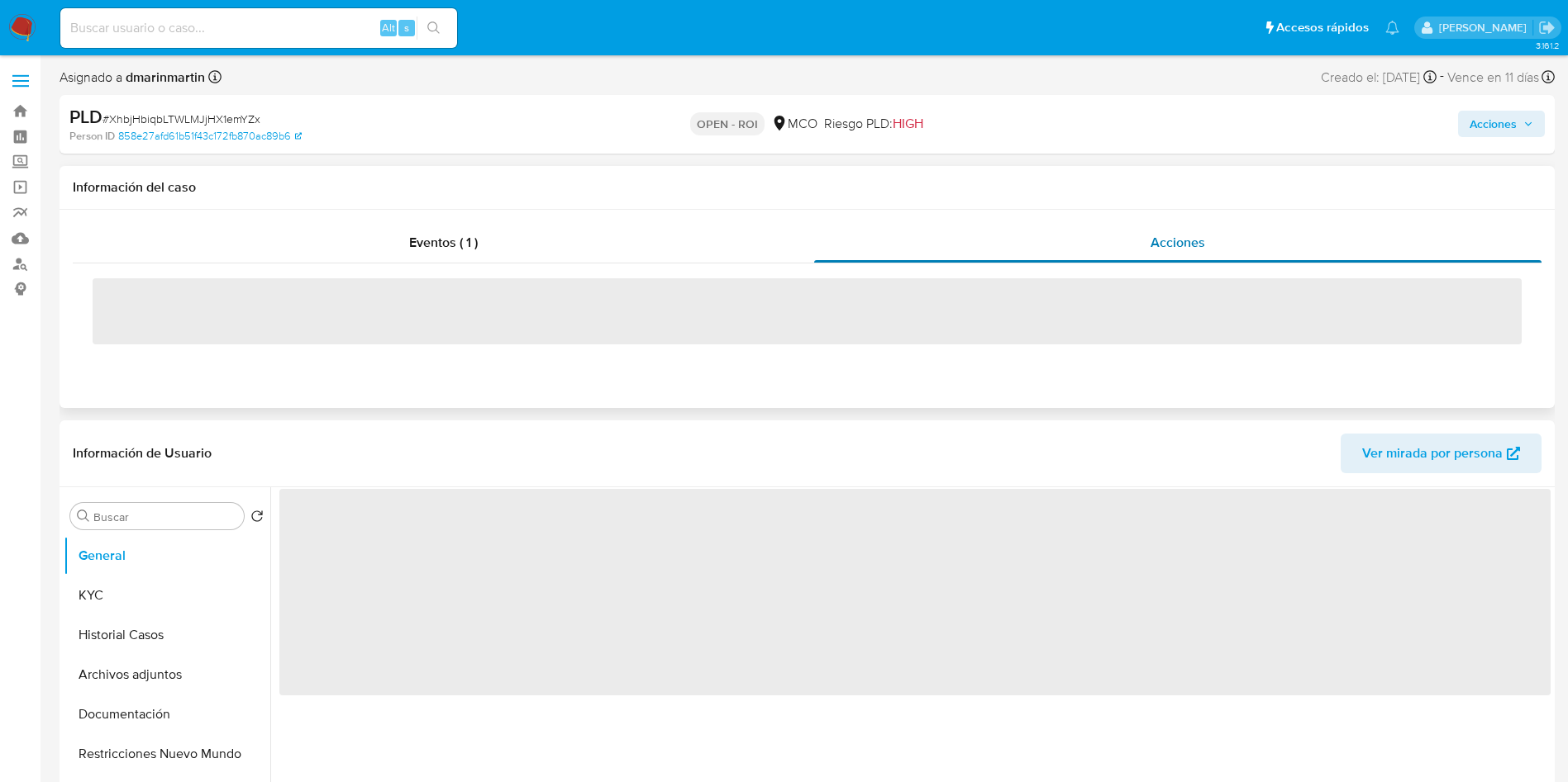
select select "10"
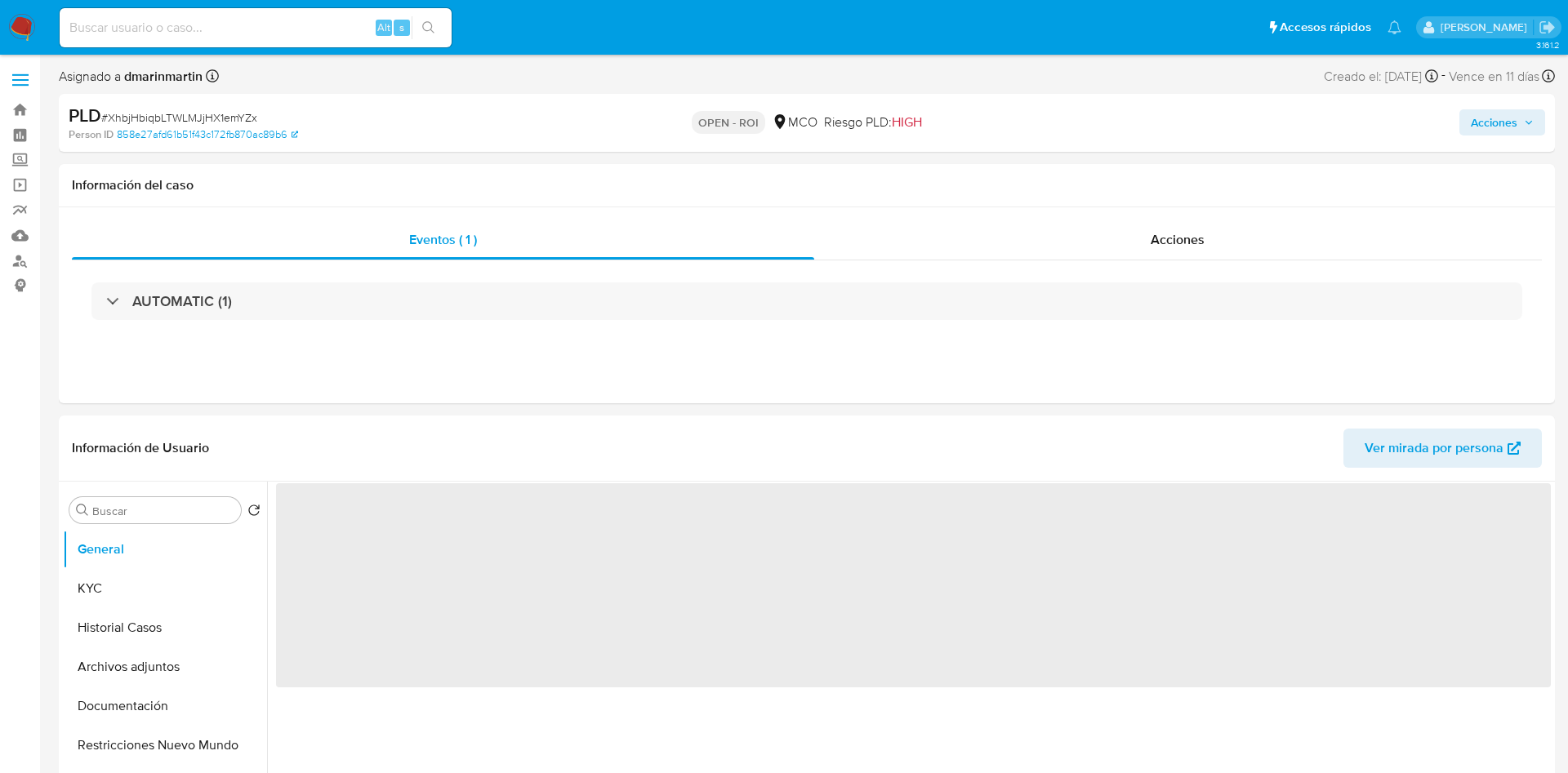
select select "10"
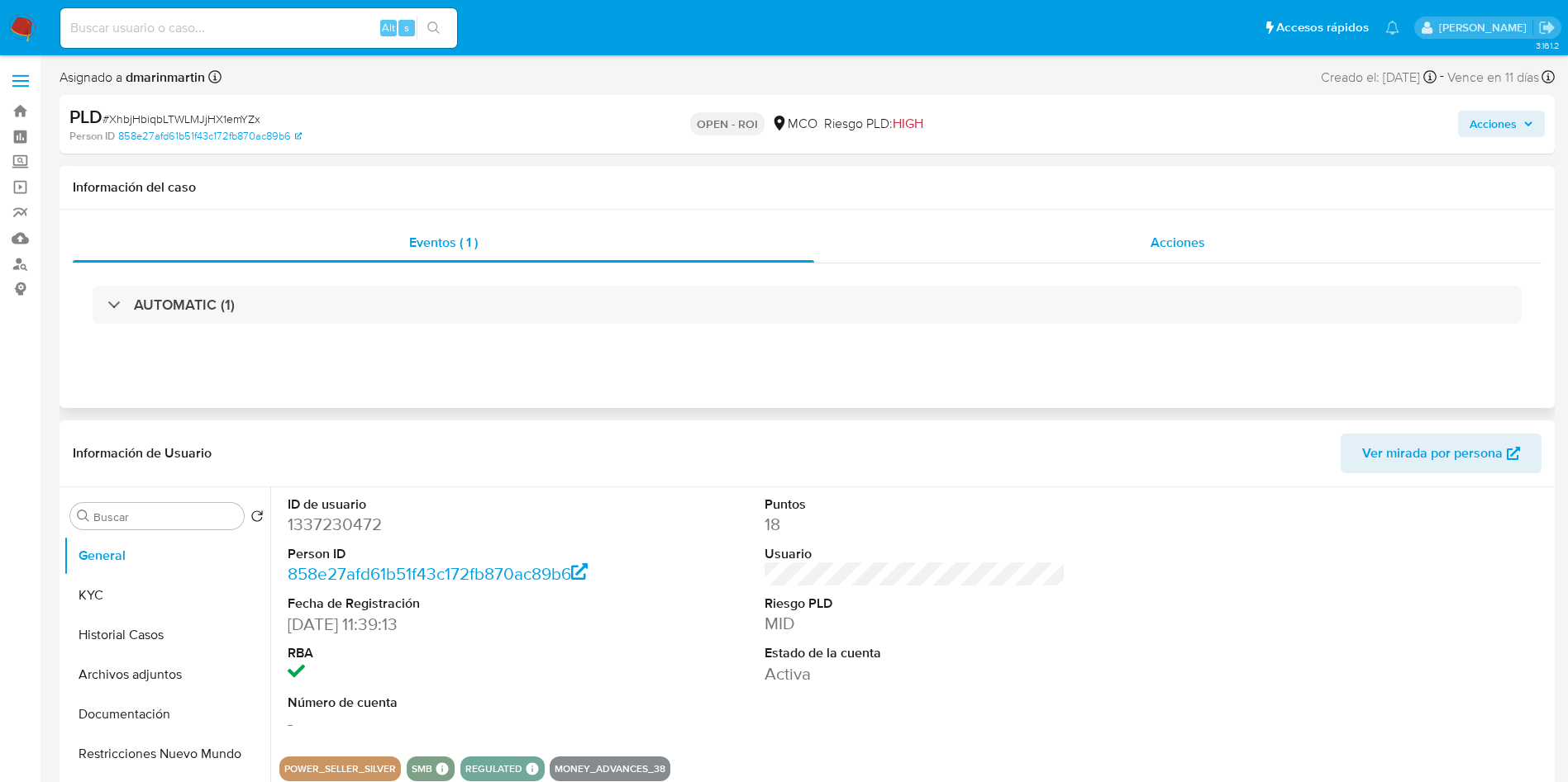
click at [1190, 234] on span "Acciones" at bounding box center [1178, 242] width 54 height 19
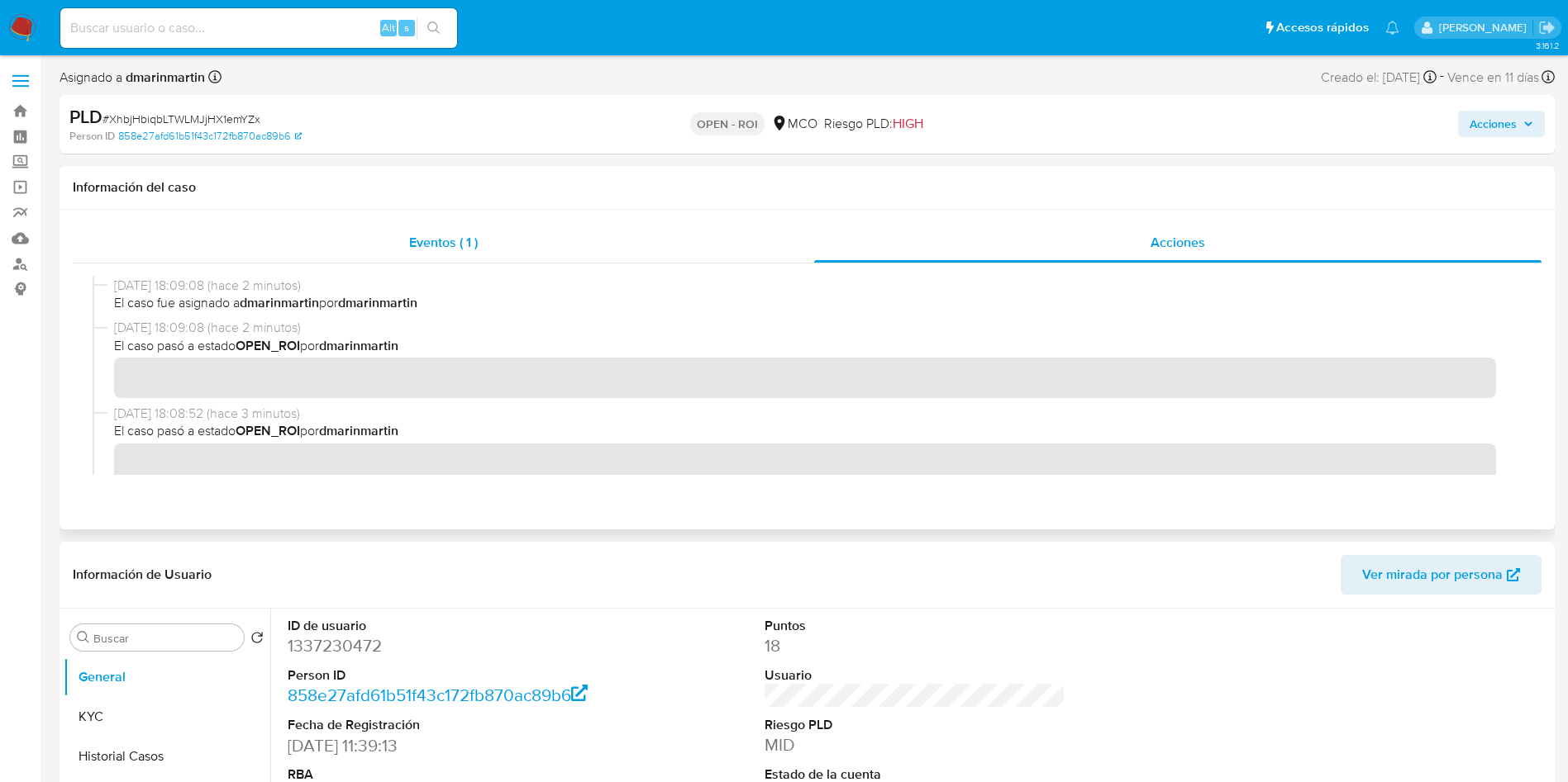
click at [528, 246] on div "Eventos ( 1 )" at bounding box center [443, 243] width 742 height 40
